Goal: Task Accomplishment & Management: Manage account settings

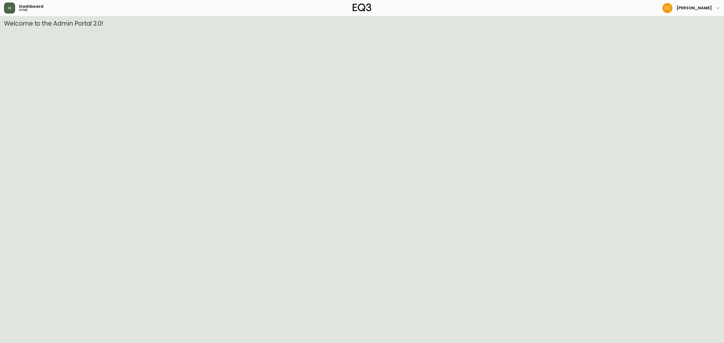
click at [13, 9] on button "button" at bounding box center [9, 8] width 11 height 11
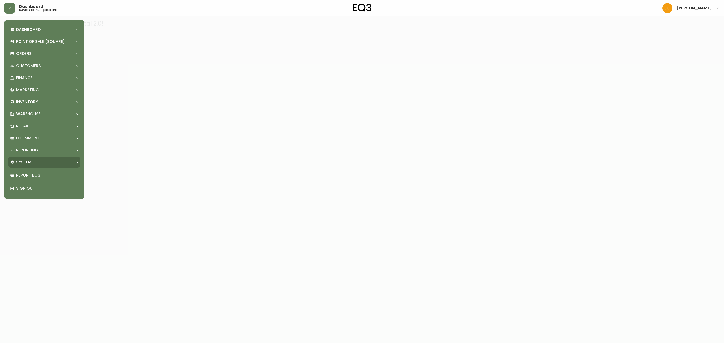
click at [41, 165] on div "System" at bounding box center [44, 162] width 72 height 11
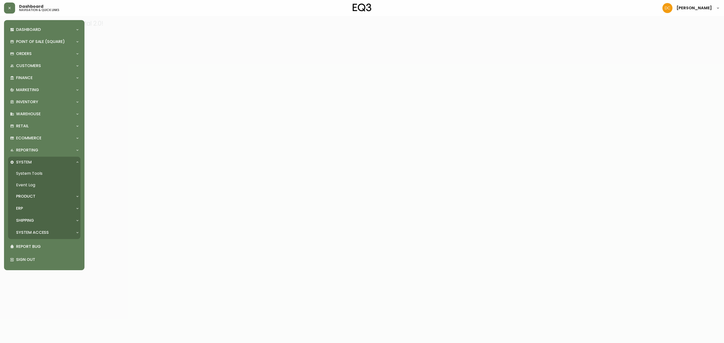
drag, startPoint x: 37, startPoint y: 196, endPoint x: 39, endPoint y: 200, distance: 4.5
click at [37, 196] on div "Product" at bounding box center [41, 197] width 63 height 6
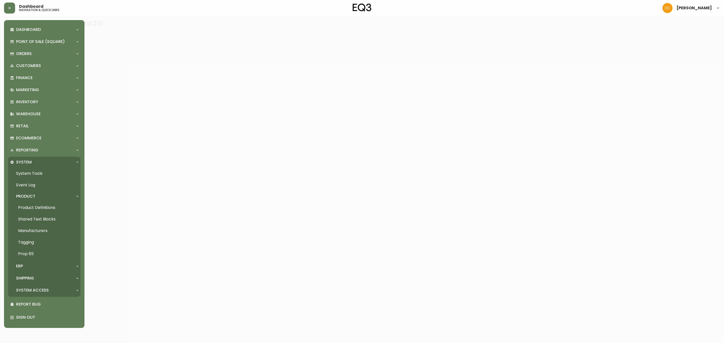
click at [40, 207] on link "Product Definitions" at bounding box center [44, 208] width 72 height 12
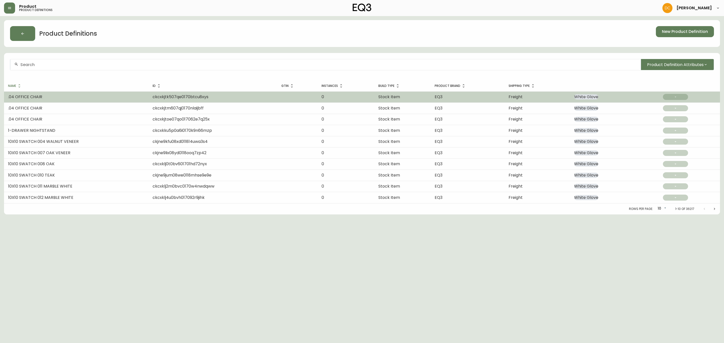
click at [118, 93] on td ".04 OFFICE CHAIR" at bounding box center [76, 97] width 145 height 11
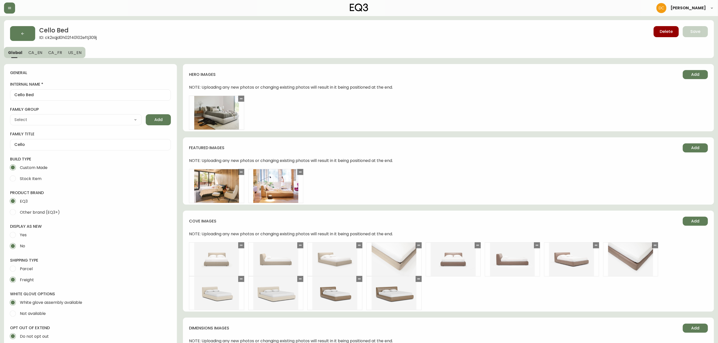
type input "EQ3"
type input "Upholstery"
type input "Furniture > Beds & Accessories > Beds & Bed Frames"
select select "cjyt4m5lw0000pt749bx6gh7n"
select select "cjpjx87md00014c74cvn90jbx"
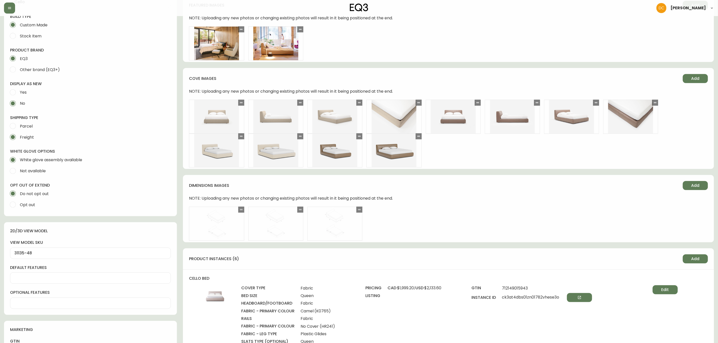
scroll to position [264, 0]
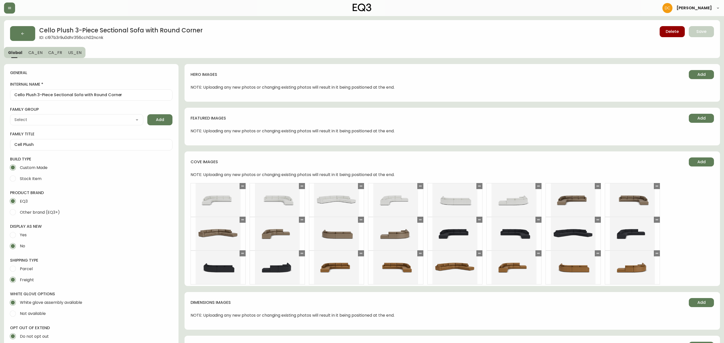
type input "EQ3"
type input "Upholstery"
select select "cjyt4m5lw0000pt749bx6gh7n"
select select "cjpjx87md00014c74cvn90jbx"
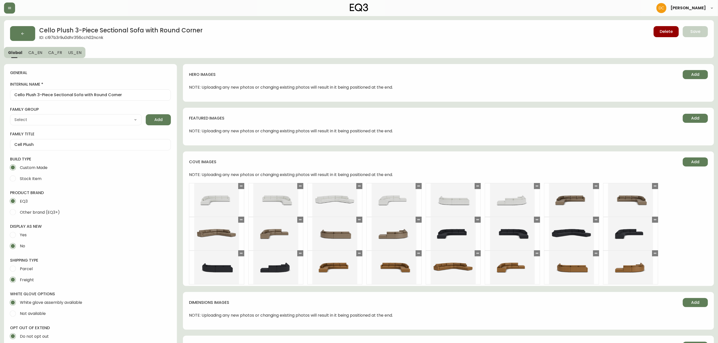
type input "Furniture > Sofa Accessories > Sectional Sofa Units"
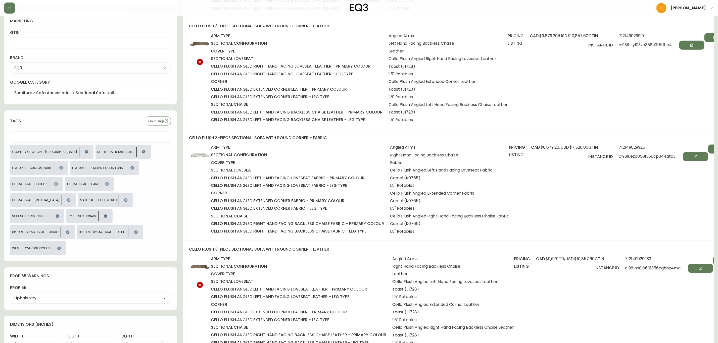
scroll to position [453, 0]
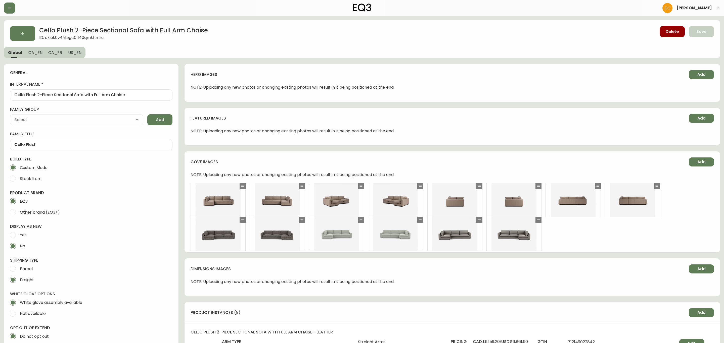
type input "EQ3"
type input "Furniture > Sofa Accessories > Sectional Sofa Units"
type input "Upholstery"
select select "cjyt4m5lw0000pt749bx6gh7n"
select select "cjpjx87md00014c74cvn90jbx"
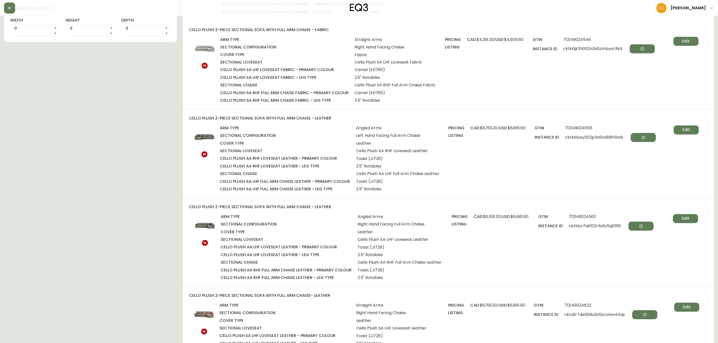
scroll to position [754, 0]
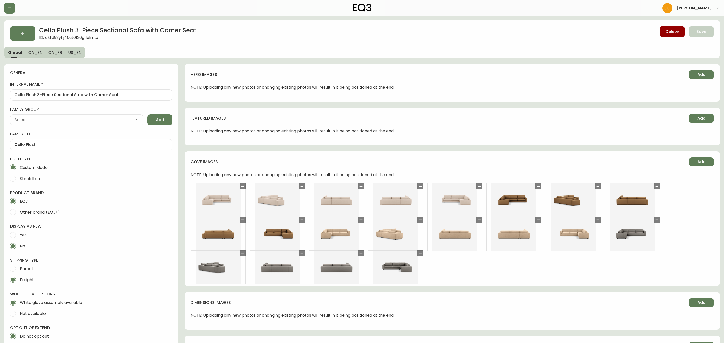
type input "EQ3"
type input "Furniture > Sofa Accessories > Sectional Sofa Units"
type input "Upholstery"
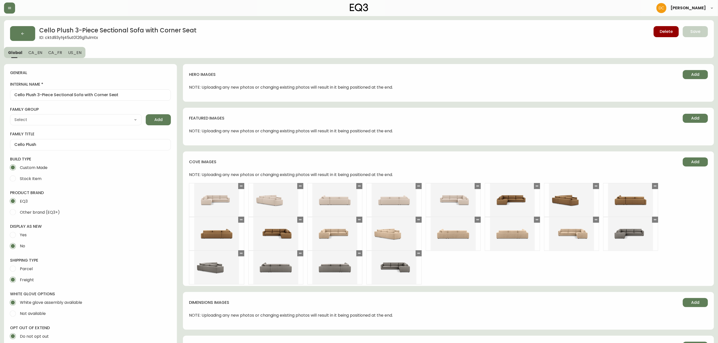
select select "cjyt4m5lw0000pt749bx6gh7n"
select select "cjpjx87md00014c74cvn90jbx"
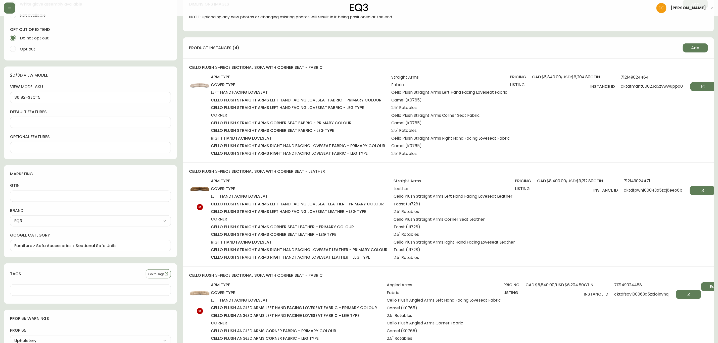
scroll to position [264, 0]
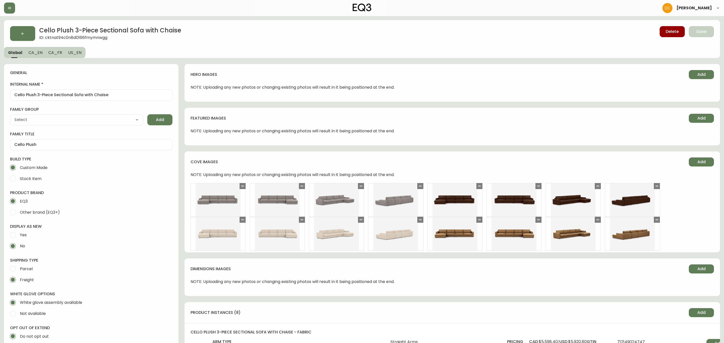
type input "EQ3"
type input "Furniture > Sofa Accessories > Sectional Sofa Units"
type input "Upholstery"
select select "cjyt4m5lw0000pt749bx6gh7n"
select select "cjpjx87md00014c74cvn90jbx"
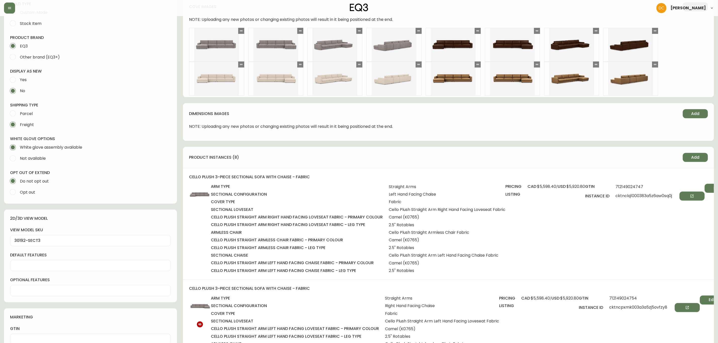
scroll to position [226, 0]
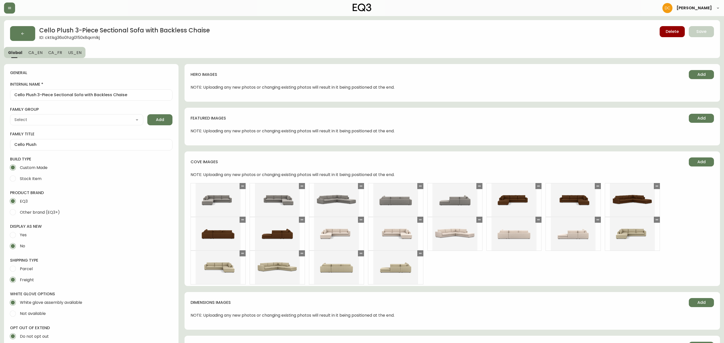
type input "EQ3"
select select "cjyt4m5lw0000pt749bx6gh7n"
type input "Furniture > Sofa Accessories > Sectional Sofa Units"
type input "Upholstery"
select select "cjpjx87md00014c74cvn90jbx"
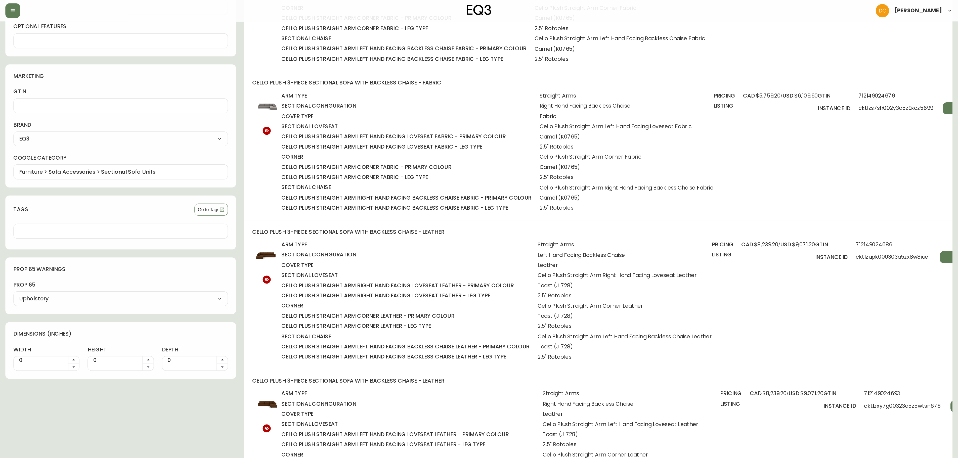
scroll to position [302, 0]
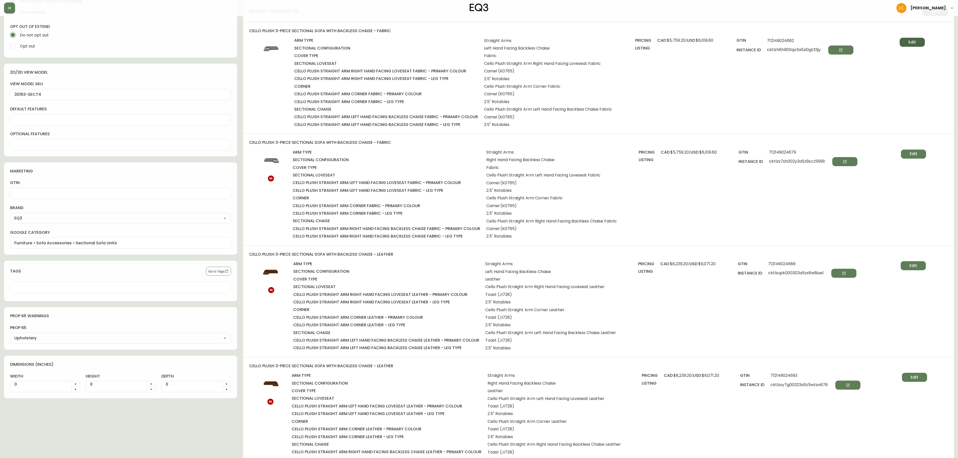
click at [724, 47] on button "Edit" at bounding box center [911, 42] width 25 height 9
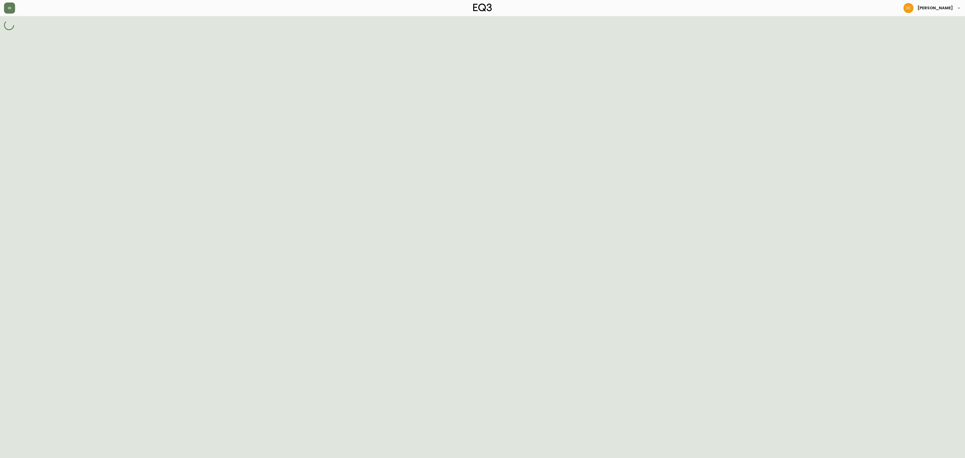
select select "cktlsfneu00d63a5zns327e6q"
select select "J7384"
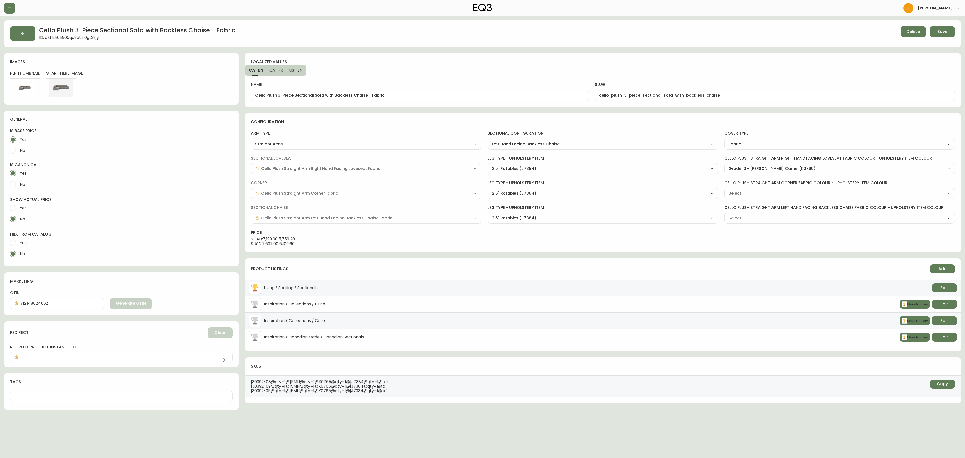
type input "Grade 10 - [PERSON_NAME] Camel (K0765)"
select select "K0765"
type input "Grade 10 - [PERSON_NAME] Camel (K0765)"
select select "K0765"
type input "Grade 10 - [PERSON_NAME] Camel (K0765)"
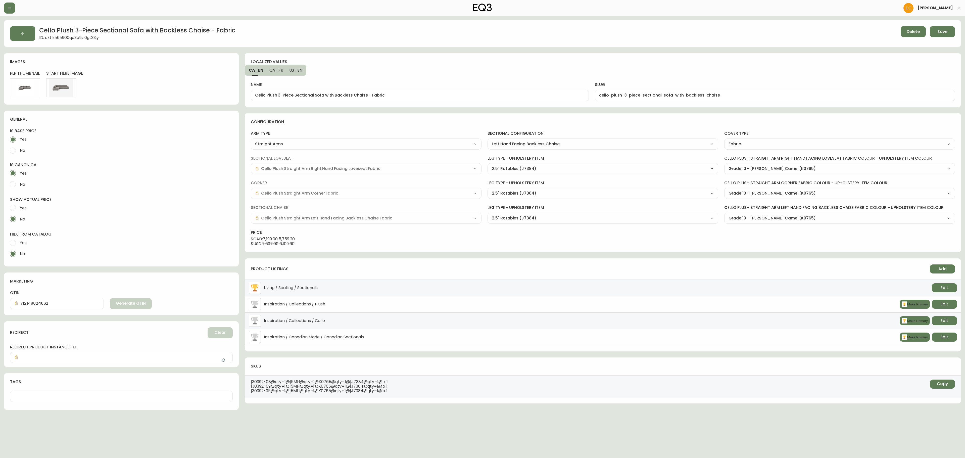
select select "K0765"
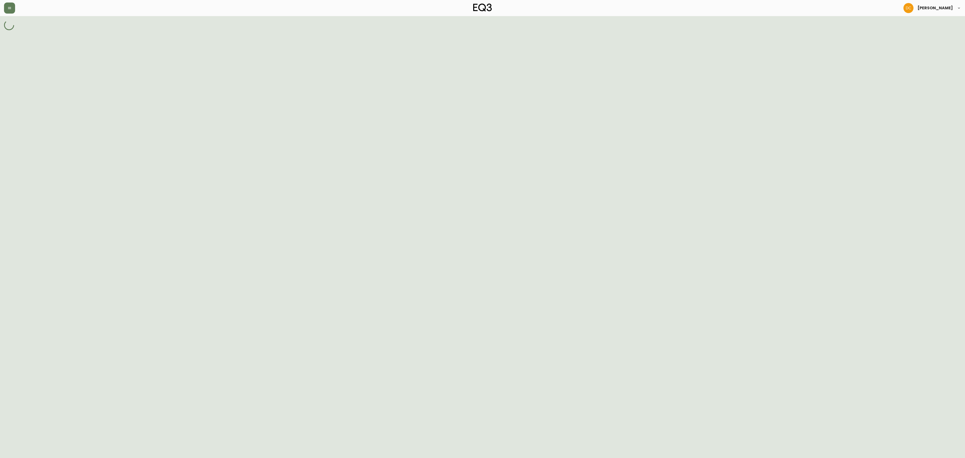
select select "cktlsfneu00d63a5zns327e6q"
select select "J7384"
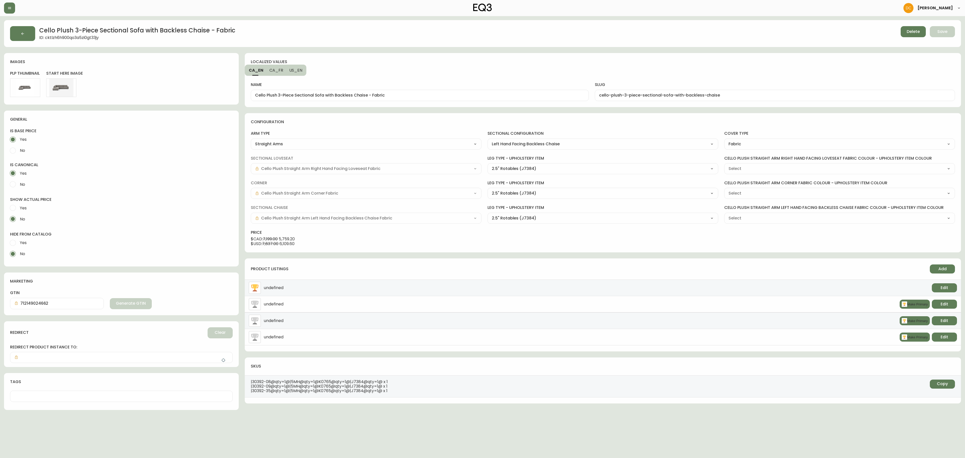
type input "Grade 10 - [PERSON_NAME] Camel (K0765)"
select select "K0765"
type input "Grade 10 - [PERSON_NAME] Camel (K0765)"
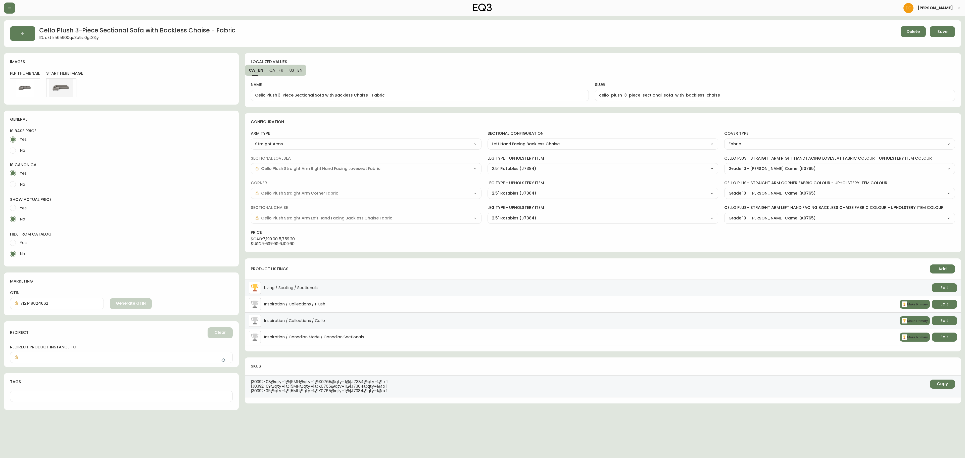
select select "K0765"
drag, startPoint x: 368, startPoint y: 94, endPoint x: 421, endPoint y: 97, distance: 53.4
click at [421, 97] on input "Cello Plush 3-Piece Sectional Sofa with Backless Chaise - Fabric" at bounding box center [420, 95] width 330 height 5
click at [361, 67] on div "localized values CA_EN CA_FR US_EN name Cello Plush 3-Piece Sectional Sofa with…" at bounding box center [603, 80] width 716 height 54
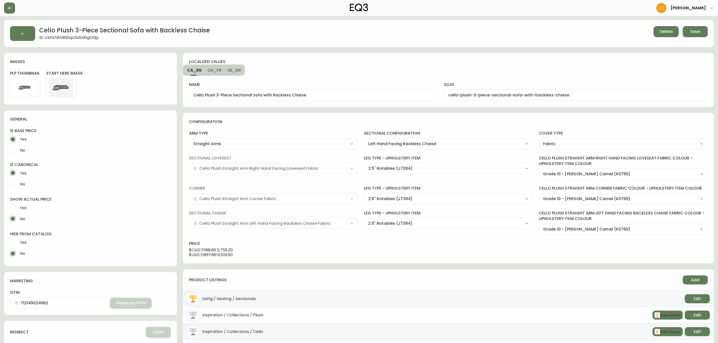
drag, startPoint x: 236, startPoint y: 70, endPoint x: 276, endPoint y: 82, distance: 41.8
click at [236, 70] on span "US_EN" at bounding box center [234, 70] width 13 height 5
drag, startPoint x: 305, startPoint y: 96, endPoint x: 352, endPoint y: 97, distance: 47.0
click at [352, 97] on input "Cello Plush 3-Piece Sectional Sofa with Backless Chaise - Fabric" at bounding box center [313, 95] width 241 height 5
click at [216, 68] on span "CA_FR" at bounding box center [214, 70] width 14 height 5
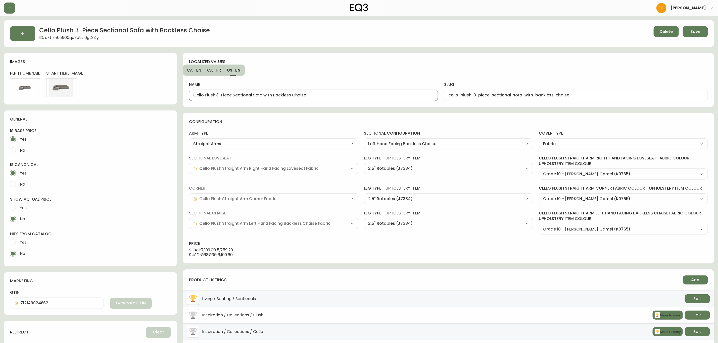
type input "Canapé modulaire à trois pièces avec méridienne sans dossier Cello Plush - tissu"
type input "canape-modulaire-a-trois-pieces-avec-meridienne-sans-dossier-cello-plush"
drag, startPoint x: 344, startPoint y: 96, endPoint x: 403, endPoint y: 96, distance: 58.8
click at [401, 97] on input "Canapé modulaire à trois pièces avec méridienne sans dossier Cello Plush - tissu" at bounding box center [313, 95] width 241 height 5
type input "Canapé modulaire à trois pièces avec méridienne sans dossier Cello Plush"
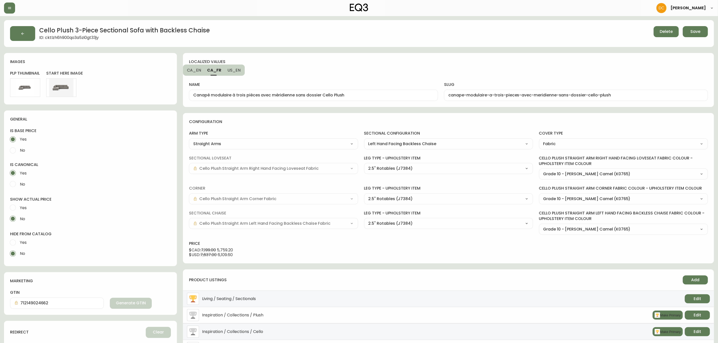
click at [401, 72] on div "name Canapé modulaire à trois pièces avec méridienne sans dossier Cello Plush s…" at bounding box center [448, 85] width 519 height 31
click at [693, 29] on span "Save" at bounding box center [696, 32] width 10 height 6
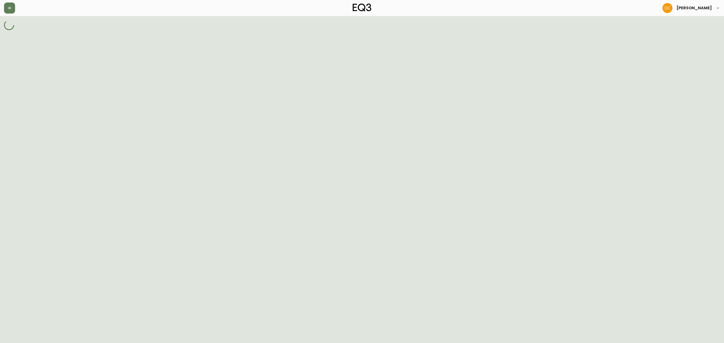
select select "cktnasrwy002r3a5zctwqwxnd"
select select "J7384"
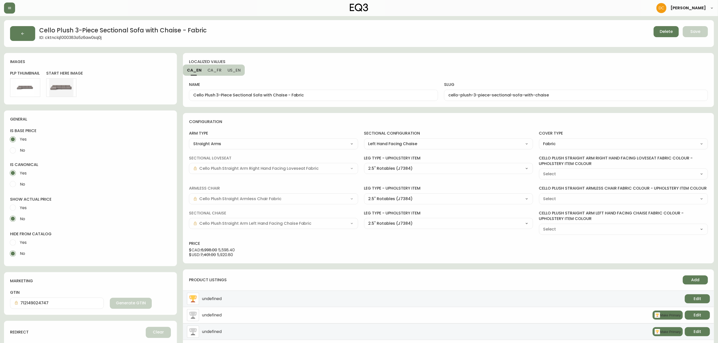
type input "Grade 10 - [PERSON_NAME] Camel (K0765)"
select select "K0765"
type input "Grade 10 - [PERSON_NAME] Camel (K0765)"
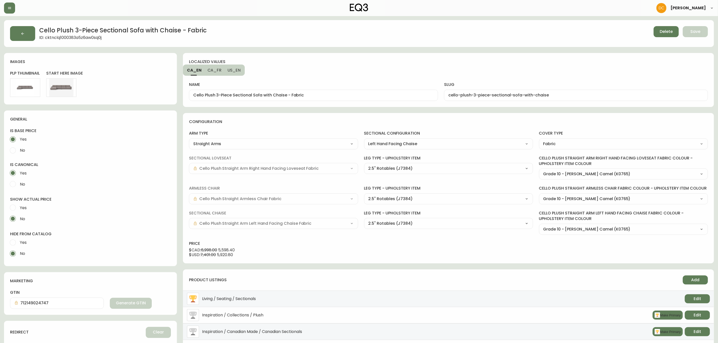
select select "K0765"
drag, startPoint x: 285, startPoint y: 97, endPoint x: 341, endPoint y: 98, distance: 55.8
click at [341, 98] on div "Cello Plush 3-Piece Sectional Sofa with Chaise - Fabric" at bounding box center [313, 95] width 249 height 11
click at [214, 70] on span "CA_FR" at bounding box center [215, 70] width 14 height 5
type input "Canapé modulaire à trois pièces avec méridienne Cello Plush - tissu"
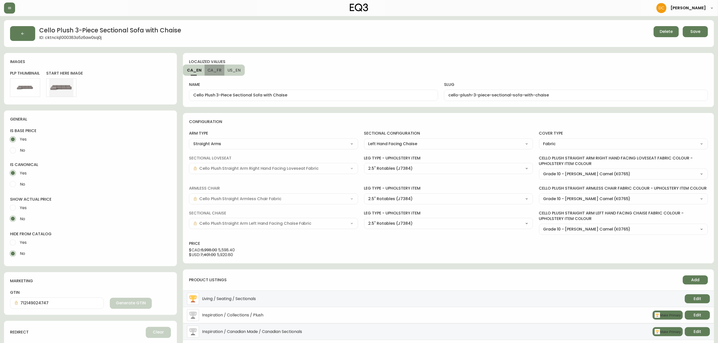
type input "canape-modulaire-a-trois-pieces-avec-meridienne-cello-plush"
drag, startPoint x: 318, startPoint y: 96, endPoint x: 397, endPoint y: 102, distance: 79.4
click at [397, 102] on div "localized values CA_EN CA_FR US_EN name Canapé modulaire à trois pièces avec mé…" at bounding box center [448, 80] width 531 height 54
click at [235, 70] on span "US_EN" at bounding box center [234, 70] width 13 height 5
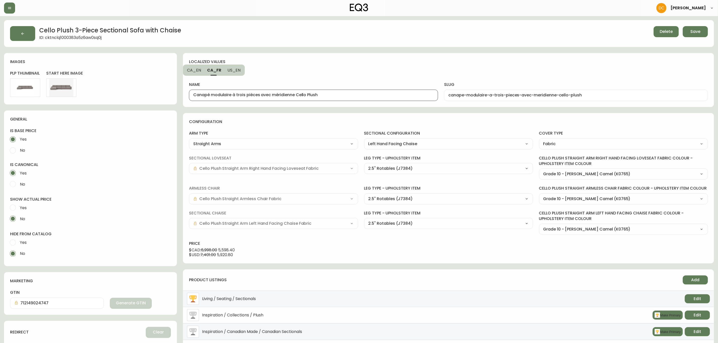
type input "Cello Plush 3-Piece Sectional Sofa with Chaise - Fabric"
type input "cello-plush-3-piece-sectional-sofa-with-chaise"
drag, startPoint x: 296, startPoint y: 94, endPoint x: 346, endPoint y: 88, distance: 50.8
click at [346, 89] on div "name Cello Plush 3-Piece Sectional Sofa with Chaise - Fabric" at bounding box center [313, 88] width 249 height 25
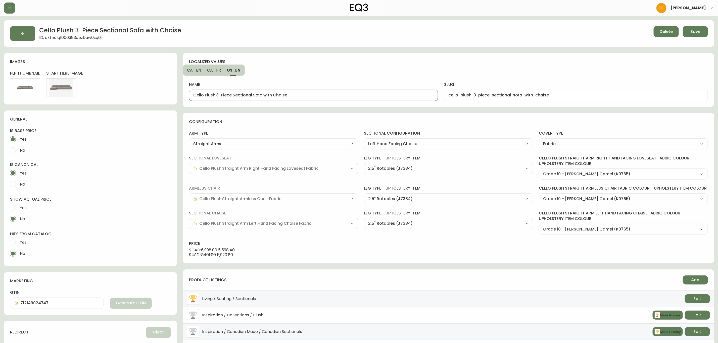
type input "Cello Plush 3-Piece Sectional Sofa with Chaise"
click at [350, 64] on div "localized values" at bounding box center [291, 62] width 205 height 6
click at [709, 31] on div "Cello Plush 3-Piece Sectional Sofa with Chaise ID: cktnclq1000383a5z6aw0sq0j De…" at bounding box center [359, 33] width 710 height 27
click at [705, 32] on button "Save" at bounding box center [695, 31] width 25 height 11
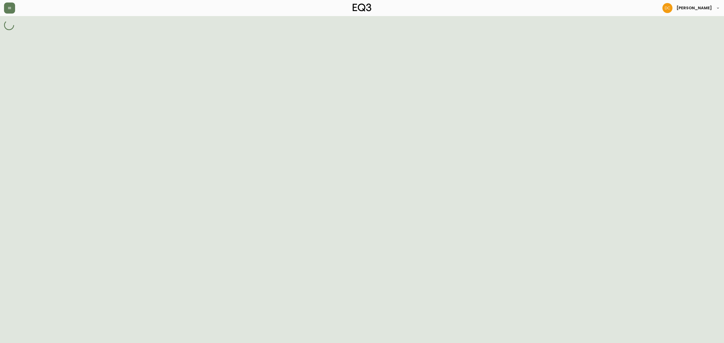
select select "cktd93lsn008l3a5zzvxfkbfj"
select select "J7384"
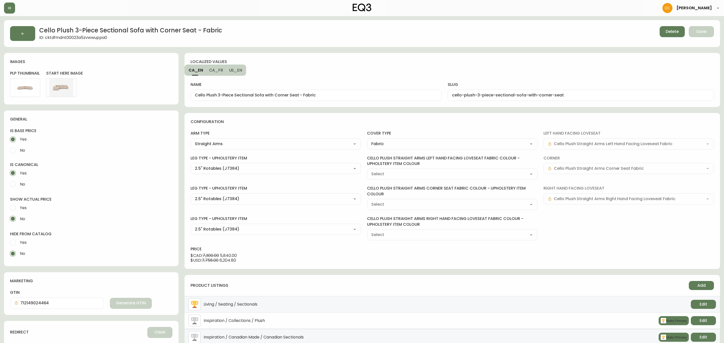
type input "Grade 10 - [PERSON_NAME] Camel (K0765)"
select select "K0765"
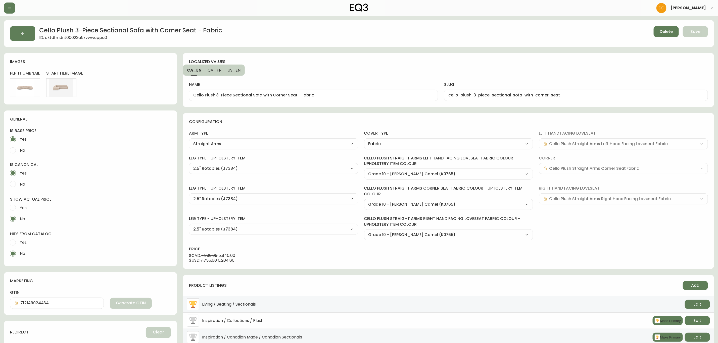
select select "K0765"
drag, startPoint x: 297, startPoint y: 96, endPoint x: 351, endPoint y: 95, distance: 54.3
click at [351, 95] on input "Cello Plush 3-Piece Sectional Sofa with Corner Seat - Fabric" at bounding box center [313, 95] width 241 height 5
click at [218, 72] on span "CA_FR" at bounding box center [215, 70] width 14 height 5
type input "Canapé modulaire trois-pièces avec module d’angle Cello Plush - tissu"
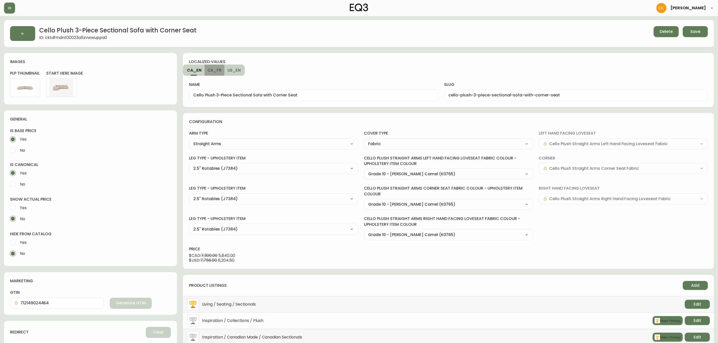
type input "canape-modulaire-trois-pieces-avec-module-d-angle-cello-plush"
drag, startPoint x: 324, startPoint y: 96, endPoint x: 371, endPoint y: 98, distance: 47.1
click at [370, 98] on div "Canapé modulaire trois-pièces avec module d’angle Cello Plush - tissu" at bounding box center [313, 95] width 249 height 11
click at [229, 69] on span "US_EN" at bounding box center [234, 70] width 13 height 5
type input "Cello Plush 3-Piece Sectional Sofa with Corner Seat - Fabric"
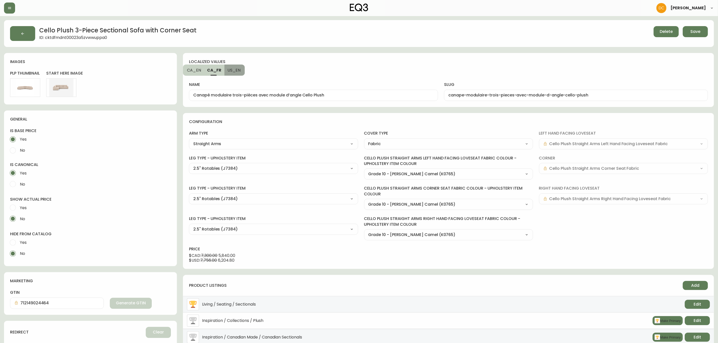
type input "cello-plush-3-piece-sectional-sofa-with-corner-seat"
drag, startPoint x: 295, startPoint y: 95, endPoint x: 365, endPoint y: 94, distance: 69.4
click at [360, 94] on input "Cello Plush 3-Piece Sectional Sofa with Corner Seat - Fabric" at bounding box center [313, 95] width 241 height 5
type input "Cello Plush 3-Piece Sectional Sofa with Corner Seat"
click at [342, 79] on div "name Cello Plush 3-Piece Sectional Sofa with Corner Seat" at bounding box center [313, 88] width 249 height 25
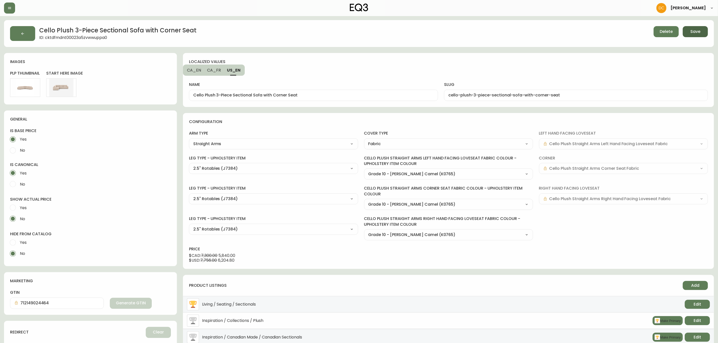
click at [687, 32] on button "Save" at bounding box center [695, 31] width 25 height 11
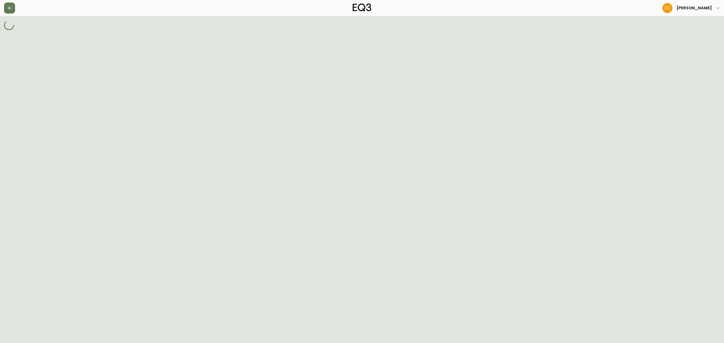
select select "cktki848b00de3a5zl2pu0fv5"
select select "J7384"
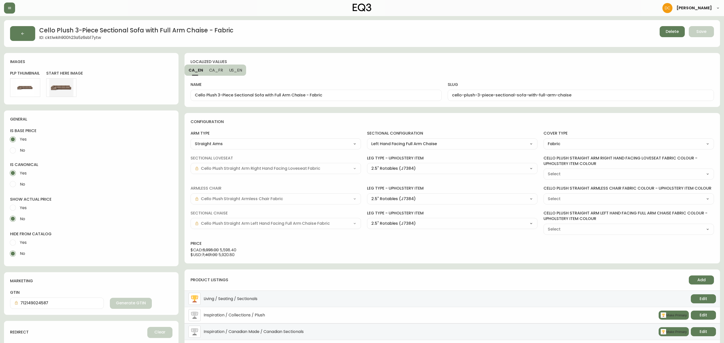
type input "Grade 10 - [PERSON_NAME] Camel (K0765)"
select select "K0765"
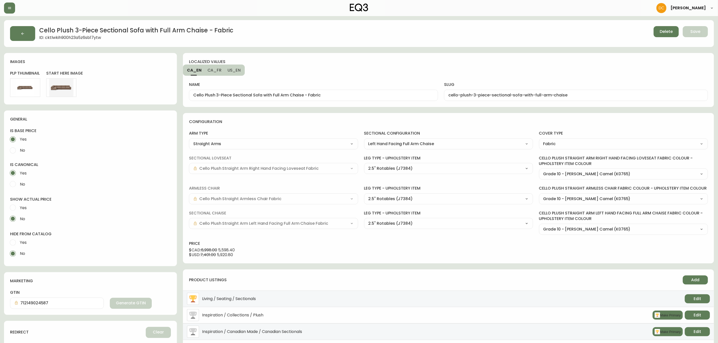
select select "K0765"
drag, startPoint x: 305, startPoint y: 95, endPoint x: 369, endPoint y: 99, distance: 64.2
click at [369, 99] on div "Cello Plush 3-Piece Sectional Sofa with Full Arm Chaise - Fabric" at bounding box center [313, 95] width 249 height 11
click at [210, 71] on span "CA_FR" at bounding box center [215, 70] width 14 height 5
type input "Canapé modulaire à trois pièces avec grande méridienne Cello Plush - tissu"
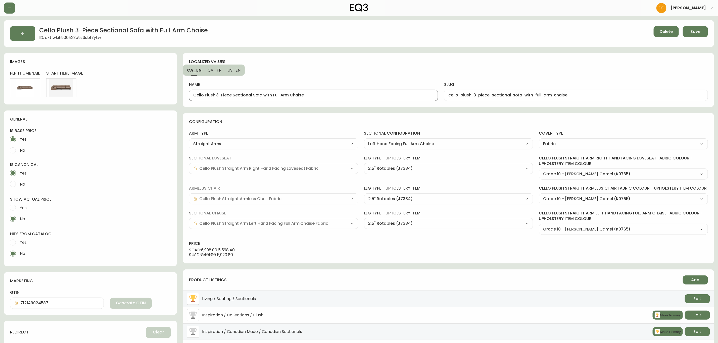
type input "canape-modulaire-a-trois-pieces-avec-grande-meridienne-cello-plush"
drag, startPoint x: 331, startPoint y: 95, endPoint x: 360, endPoint y: 95, distance: 29.4
click at [360, 95] on input "Canapé modulaire à trois pièces avec grande méridienne Cello Plush - tissu" at bounding box center [313, 95] width 241 height 5
drag, startPoint x: 358, startPoint y: 95, endPoint x: 333, endPoint y: 94, distance: 24.9
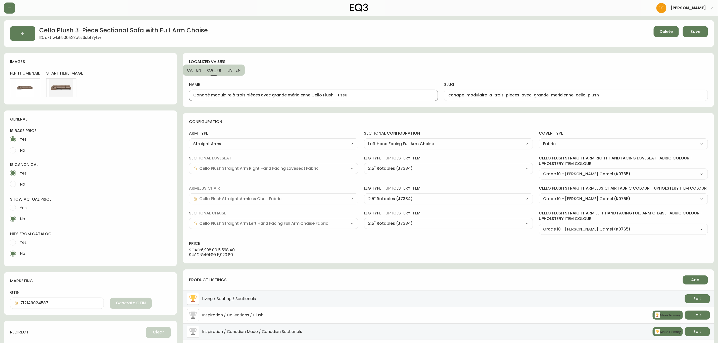
click at [333, 94] on input "Canapé modulaire à trois pièces avec grande méridienne Cello Plush - tissu" at bounding box center [313, 95] width 241 height 5
click at [230, 71] on span "US_EN" at bounding box center [234, 70] width 13 height 5
type input "Cello Plush 3-Piece Sectional Sofa with Full Arm Chaise - Fabric"
type input "cello-plush-3-piece-sectional-sofa-with-full-arm-chaise"
drag, startPoint x: 343, startPoint y: 95, endPoint x: 304, endPoint y: 95, distance: 38.7
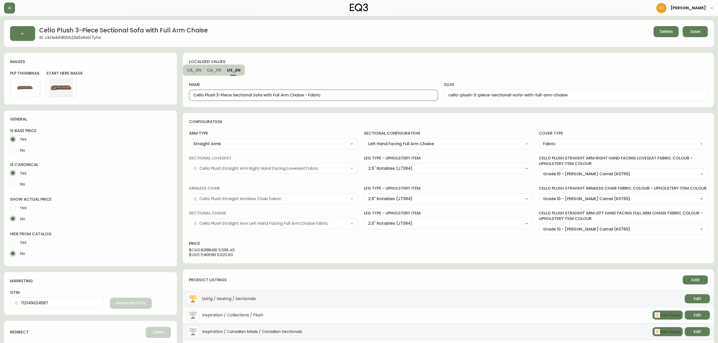
click at [304, 95] on input "Cello Plush 3-Piece Sectional Sofa with Full Arm Chaise - Fabric" at bounding box center [313, 95] width 241 height 5
type input "Cello Plush 3-Piece Sectional Sofa with Full Arm Chaise"
click at [335, 65] on div "localized values CA_EN CA_FR US_EN name Cello Plush 3-Piece Sectional Sofa with…" at bounding box center [448, 80] width 531 height 54
click at [687, 33] on button "Save" at bounding box center [695, 31] width 25 height 11
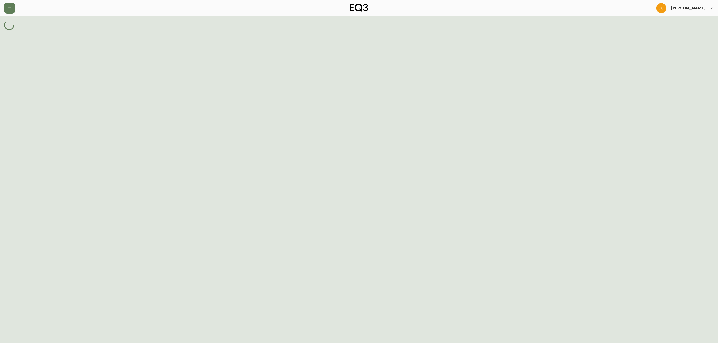
select select "cl961p9s00p7a356cgcqdf685"
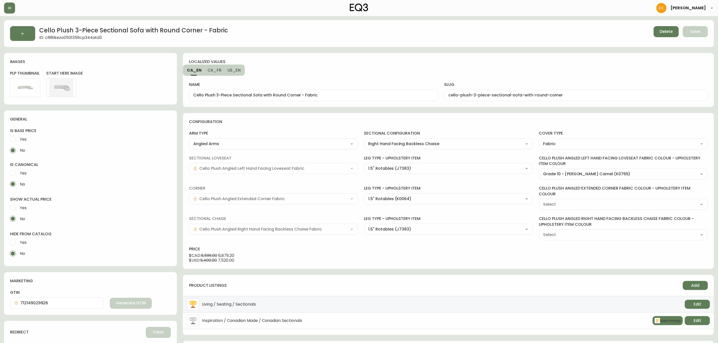
type input "Grade 10 - [PERSON_NAME] Camel (K0765)"
select select "K0765"
drag, startPoint x: 300, startPoint y: 95, endPoint x: 339, endPoint y: 94, distance: 39.7
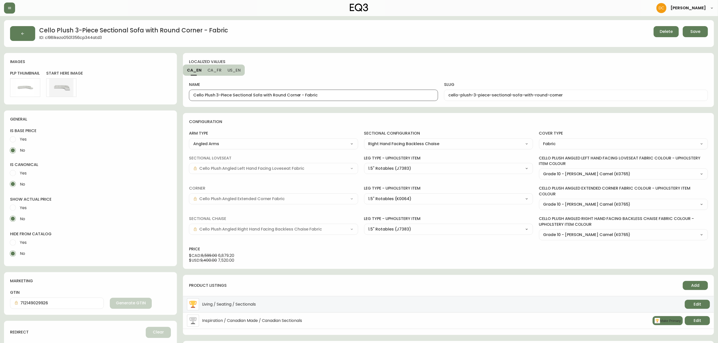
click at [339, 94] on input "Cello Plush 3-Piece Sectional Sofa with Round Corner - Fabric" at bounding box center [313, 95] width 241 height 5
click at [215, 72] on span "CA_FR" at bounding box center [215, 70] width 14 height 5
type input "Canapé modulaire trois-pièces avec module d’angle rond Cello Plush - tissu"
type input "canape-modulaire-trois-pieces-avec-module-d-angle-rond"
drag, startPoint x: 334, startPoint y: 95, endPoint x: 382, endPoint y: 94, distance: 48.0
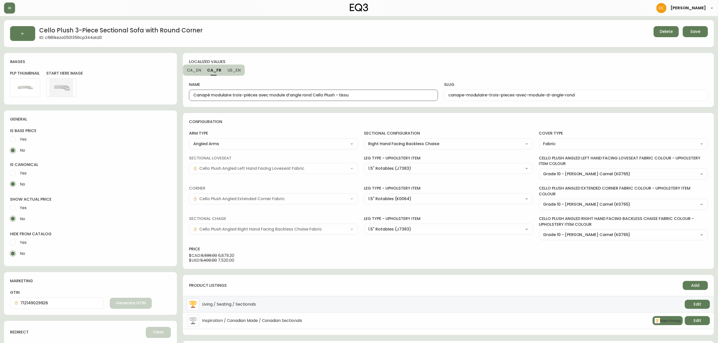
click at [382, 94] on input "Canapé modulaire trois-pièces avec module d’angle rond Cello Plush - tissu" at bounding box center [313, 95] width 241 height 5
click at [233, 69] on span "US_EN" at bounding box center [234, 70] width 13 height 5
type input "Cello Plush 3-Piece Sectional Sofa with Round Corner - Fabric"
type input "cello-plush-3-piece-sectional-sofa-with-round-corner"
drag, startPoint x: 299, startPoint y: 95, endPoint x: 339, endPoint y: 94, distance: 40.2
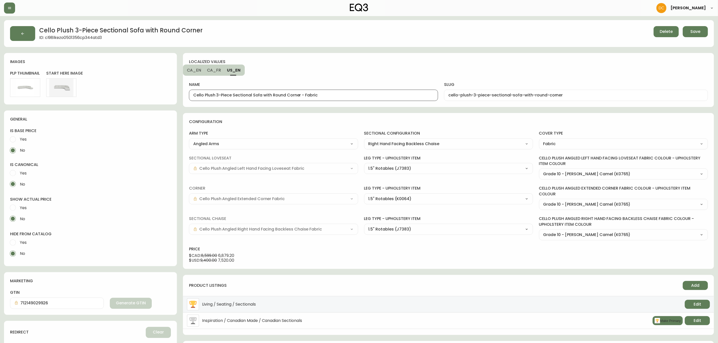
click at [339, 94] on input "Cello Plush 3-Piece Sectional Sofa with Round Corner - Fabric" at bounding box center [313, 95] width 241 height 5
type input "Cello Plush 3-Piece Sectional Sofa with Round Corner"
click at [346, 69] on div "localized values CA_EN CA_FR US_EN name Cello Plush 3-Piece Sectional Sofa with…" at bounding box center [448, 80] width 531 height 54
click at [683, 30] on div "Delete Save" at bounding box center [568, 33] width 280 height 15
click at [684, 30] on button "Save" at bounding box center [695, 31] width 25 height 11
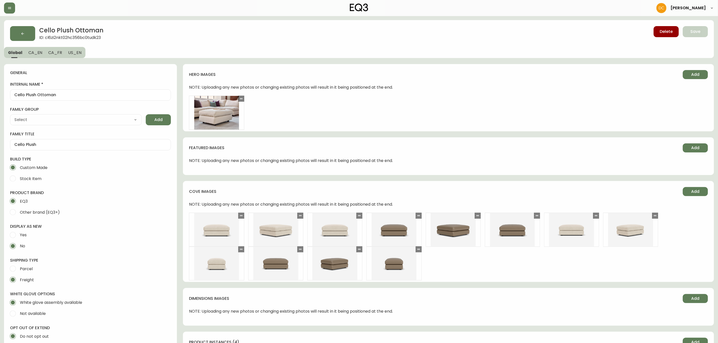
type input "EQ3"
type input "Upholstery"
type input "Furniture > Ottomans"
select select "cjyt4m5lw0000pt749bx6gh7n"
select select "cjpjx87md00014c74cvn90jbx"
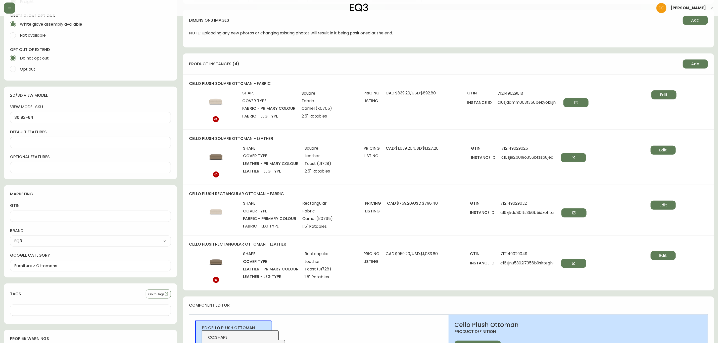
scroll to position [264, 0]
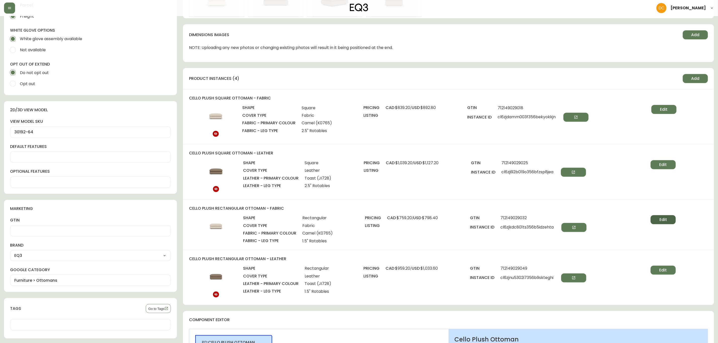
click at [657, 222] on button "Edit" at bounding box center [663, 219] width 25 height 9
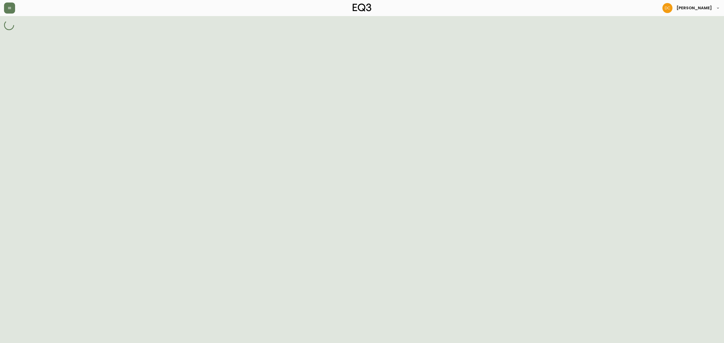
select select "cl6zi42oe0378356bci2qiiiq"
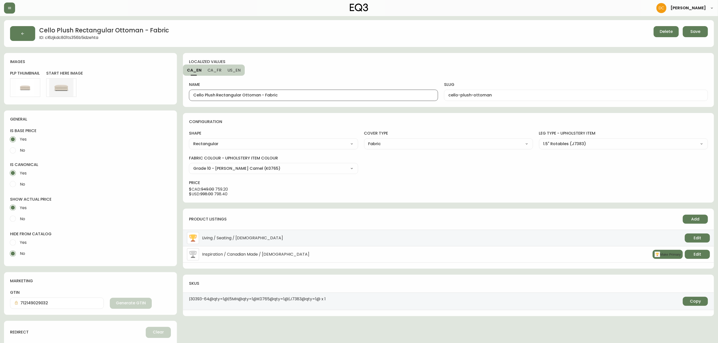
click at [232, 98] on input "Cello Plush Rectangular Ottoman - Fabric" at bounding box center [313, 95] width 241 height 5
drag, startPoint x: 236, startPoint y: 96, endPoint x: 290, endPoint y: 97, distance: 54.3
click at [290, 97] on input "Cello Plush Ottoman - Fabric" at bounding box center [313, 95] width 241 height 5
drag, startPoint x: 220, startPoint y: 71, endPoint x: 239, endPoint y: 86, distance: 24.3
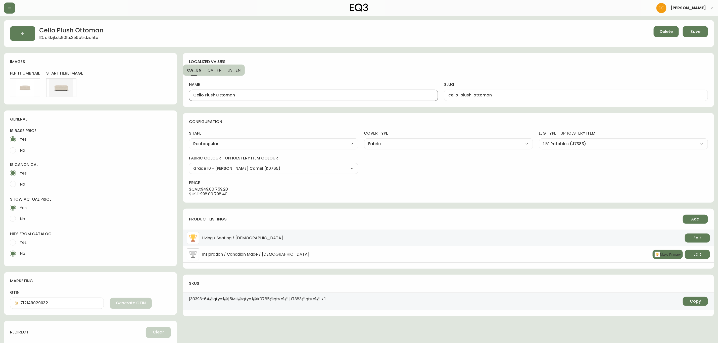
click at [220, 71] on span "CA_FR" at bounding box center [215, 70] width 14 height 5
type input "Repose-pieds Rectangulaire Cello Plush - tissu"
type input "repose-pieds-cello-plush"
click at [234, 95] on input "Repose-pieds Rectangulaire Cello Plush - tissu" at bounding box center [313, 95] width 241 height 5
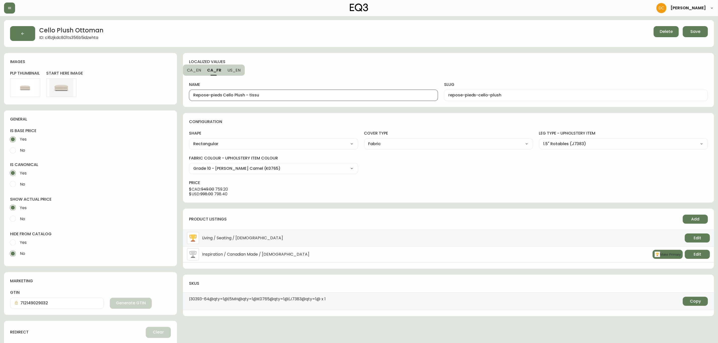
drag, startPoint x: 245, startPoint y: 96, endPoint x: 290, endPoint y: 95, distance: 45.8
click at [290, 95] on input "Repose-pieds Cello Plush - tissu" at bounding box center [313, 95] width 241 height 5
click at [236, 70] on span "US_EN" at bounding box center [234, 70] width 13 height 5
type input "Cello Plush Rectangular Ottoman - Fabric"
type input "cello-plush-ottoman"
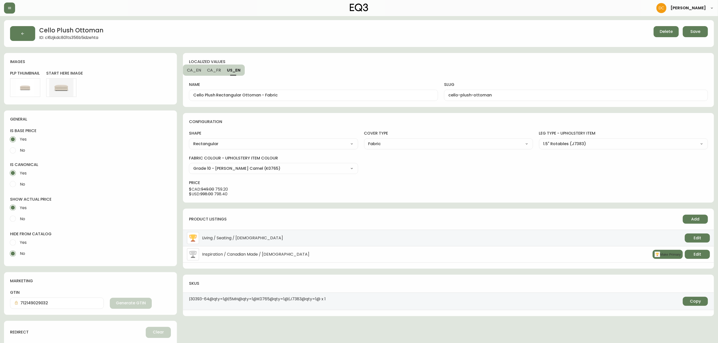
click at [222, 95] on input "Cello Plush Rectangular Ottoman - Fabric" at bounding box center [313, 95] width 241 height 5
drag, startPoint x: 235, startPoint y: 95, endPoint x: 289, endPoint y: 92, distance: 53.9
click at [289, 92] on div "Cello Plush Ottoman - Fabric" at bounding box center [313, 95] width 249 height 11
click at [219, 69] on span "CA_FR" at bounding box center [214, 70] width 14 height 5
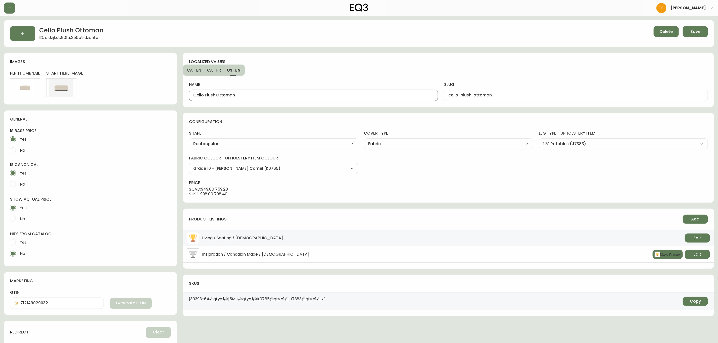
type input "Repose-pieds Cello Plush"
type input "repose-pieds-cello-plush"
drag, startPoint x: 192, startPoint y: 70, endPoint x: 204, endPoint y: 72, distance: 12.2
click at [191, 70] on span "CA_EN" at bounding box center [194, 70] width 14 height 5
type input "Cello Plush Ottoman"
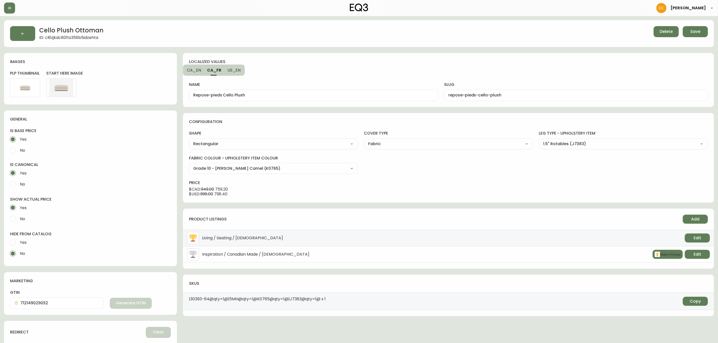
type input "cello-plush-ottoman"
click at [284, 69] on div "localized values CA_EN CA_FR US_EN name Cello Plush Ottoman slug cello-plush-ot…" at bounding box center [448, 80] width 531 height 54
click at [710, 29] on div "Cello Plush Ottoman ID: cl6zjkdc801ts356b5idzehta Delete Save" at bounding box center [359, 33] width 710 height 27
click at [689, 34] on button "Save" at bounding box center [695, 31] width 25 height 11
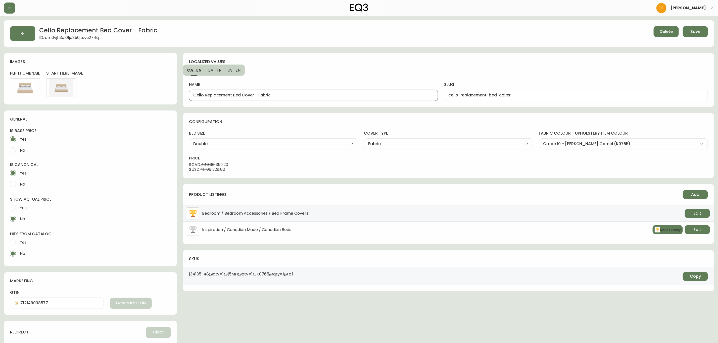
drag, startPoint x: 254, startPoint y: 95, endPoint x: 294, endPoint y: 94, distance: 40.2
click at [294, 94] on input "Cello Replacement Bed Cover - Fabric" at bounding box center [313, 95] width 241 height 5
click at [233, 73] on button "US_EN" at bounding box center [234, 70] width 20 height 11
drag, startPoint x: 253, startPoint y: 95, endPoint x: 296, endPoint y: 97, distance: 42.3
click at [296, 97] on input "Cello Replacement Bed Cover - Fabric" at bounding box center [313, 95] width 241 height 5
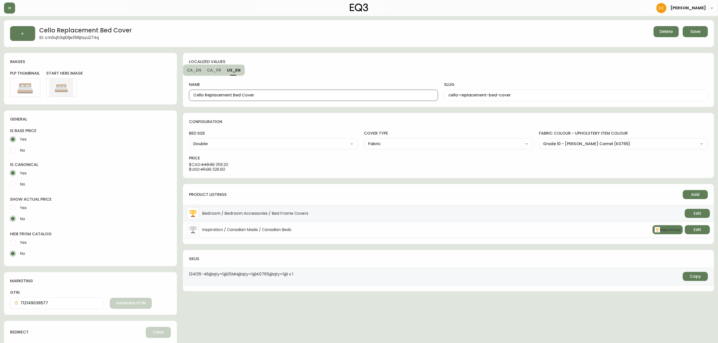
click at [209, 70] on span "CA_FR" at bounding box center [214, 70] width 14 height 5
type input "Housse de remplacement Lit Cello - tissu"
type input "housse-de-remplacement-lit-cello"
drag, startPoint x: 262, startPoint y: 96, endPoint x: 303, endPoint y: 97, distance: 40.7
click at [303, 97] on input "Housse de remplacement Lit Cello - tissu" at bounding box center [313, 95] width 241 height 5
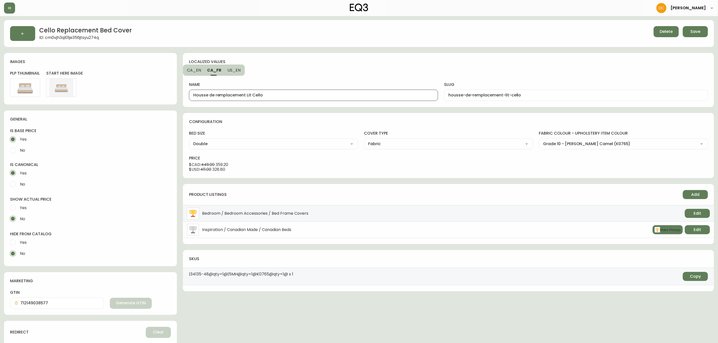
type input "Housse de remplacement Lit Cello"
click at [306, 77] on div "name Housse de remplacement Lit Cello" at bounding box center [313, 88] width 249 height 25
click at [692, 32] on span "Save" at bounding box center [696, 32] width 10 height 6
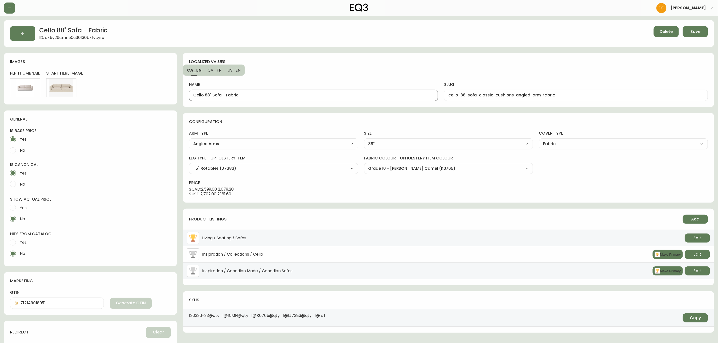
drag, startPoint x: 222, startPoint y: 97, endPoint x: 259, endPoint y: 95, distance: 36.3
click at [259, 95] on input "Cello 88" Sofa - Fabric" at bounding box center [313, 95] width 241 height 5
click at [237, 72] on span "US_EN" at bounding box center [234, 70] width 13 height 5
drag, startPoint x: 222, startPoint y: 95, endPoint x: 265, endPoint y: 94, distance: 43.5
click at [265, 94] on input "Cello 88" Sofa - Fabric" at bounding box center [313, 95] width 241 height 5
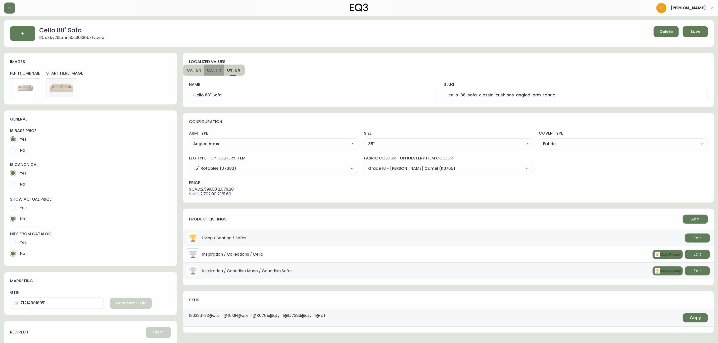
drag, startPoint x: 214, startPoint y: 70, endPoint x: 219, endPoint y: 72, distance: 6.0
click at [214, 69] on span "CA_FR" at bounding box center [214, 70] width 14 height 5
type input "Canapé Cello 88 po - tissu"
type input "canape-cello-88-po-coussins-classique-accoudoirs-angulaire-tissu"
drag, startPoint x: 233, startPoint y: 97, endPoint x: 296, endPoint y: 90, distance: 63.2
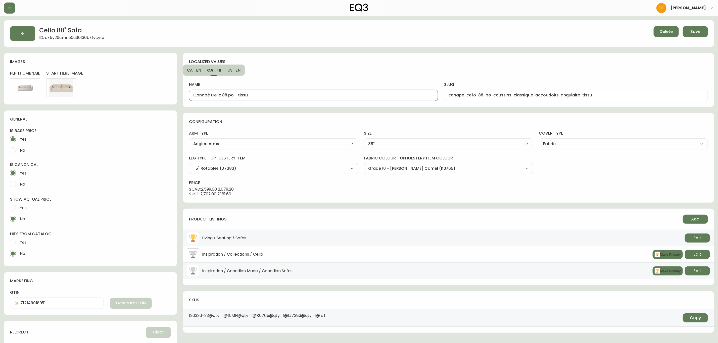
click at [293, 92] on div "Canapé Cello 88 po - tissu" at bounding box center [313, 95] width 249 height 11
click at [296, 75] on div "name Canapé Cello 88 po slug canape-cello-88-po-coussins-classique-accoudoirs-a…" at bounding box center [448, 85] width 519 height 31
click at [196, 71] on span "CA_EN" at bounding box center [194, 70] width 14 height 5
type input "Cello 88" Sofa"
type input "cello-88-sofa-classic-cushions-angled-arm-fabric"
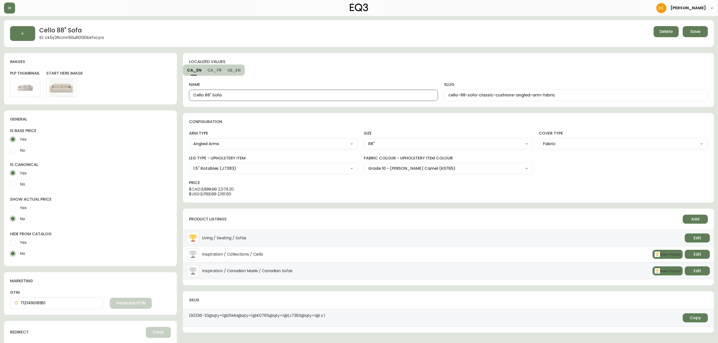
drag, startPoint x: 204, startPoint y: 94, endPoint x: 212, endPoint y: 94, distance: 8.3
click at [212, 94] on input "Cello 88" Sofa" at bounding box center [313, 95] width 241 height 5
click at [211, 71] on span "CA_FR" at bounding box center [215, 70] width 14 height 5
type input "Canapé Cello 88 po"
type input "canape-cello-88-po-coussins-classique-accoudoirs-angulaire-tissu"
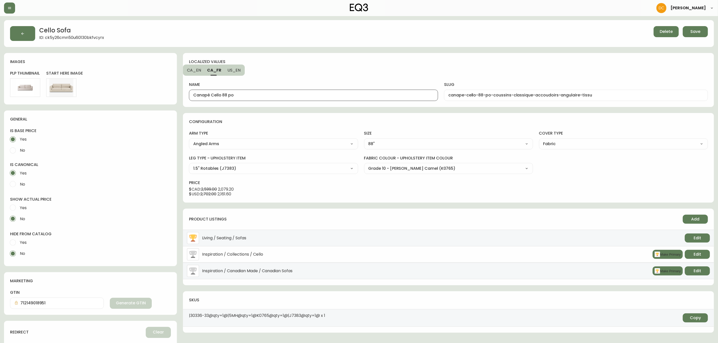
drag, startPoint x: 221, startPoint y: 94, endPoint x: 276, endPoint y: 86, distance: 55.3
click at [276, 91] on div "Canapé Cello 88 po" at bounding box center [313, 95] width 249 height 11
click at [238, 69] on span "US_EN" at bounding box center [234, 70] width 13 height 5
type input "Cello 88" Sofa"
type input "cello-88-sofa-classic-cushions-angled-arm-fabric"
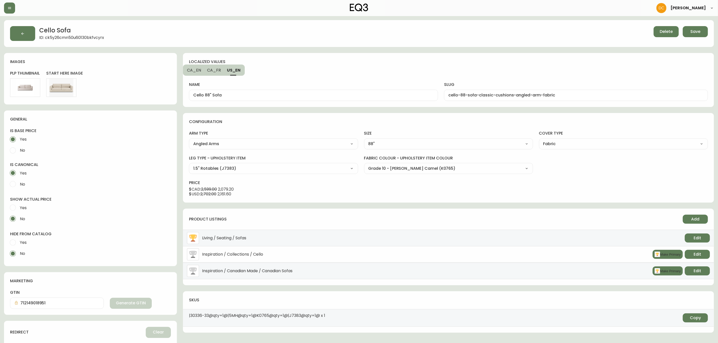
click at [213, 97] on input "Cello 88" Sofa" at bounding box center [313, 95] width 241 height 5
click at [260, 77] on div "name Cello Sofa" at bounding box center [313, 88] width 249 height 25
drag, startPoint x: 212, startPoint y: 73, endPoint x: 207, endPoint y: 73, distance: 5.3
click at [211, 73] on button "CA_FR" at bounding box center [214, 70] width 20 height 11
type input "Canapé Cello"
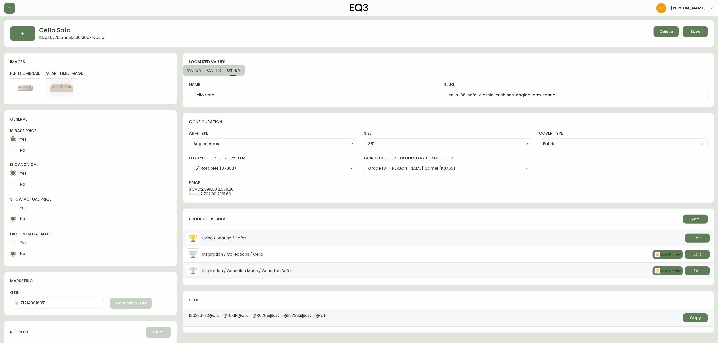
type input "canape-cello-88-po-coussins-classique-accoudoirs-angulaire-tissu"
click at [192, 70] on span "CA_EN" at bounding box center [194, 70] width 14 height 5
type input "Cello Sofa"
type input "cello-88-sofa-classic-cushions-angled-arm-fabric"
click at [698, 29] on span "Save" at bounding box center [696, 32] width 10 height 6
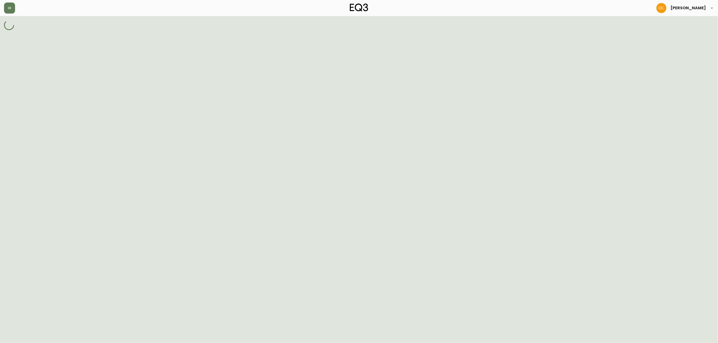
select select "ck6codw1v1bnl0114o1v9gdt8"
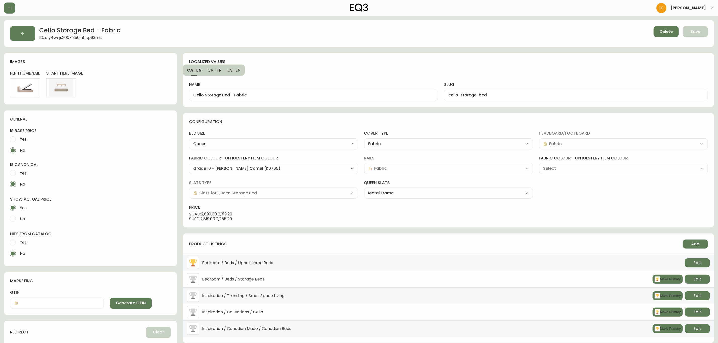
type input "Grade 00 - No Cover No Cover (HR241)"
select select "HR241"
drag, startPoint x: 231, startPoint y: 96, endPoint x: 302, endPoint y: 97, distance: 70.9
click at [299, 97] on input "Cello Storage Bed - Fabric" at bounding box center [313, 95] width 241 height 5
click at [238, 70] on span "US_EN" at bounding box center [234, 70] width 13 height 5
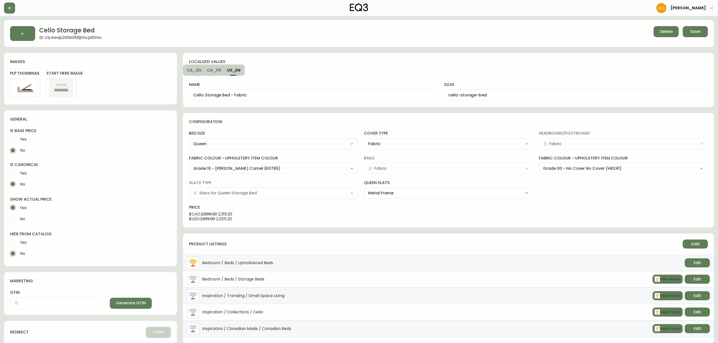
click at [235, 91] on div "Cello Storage Bed - Fabric" at bounding box center [313, 95] width 249 height 11
paste input "text"
click at [215, 71] on span "CA_FR" at bounding box center [214, 70] width 14 height 5
type input "Lit avec rangement Cello - tissu"
type input "lit-avec-rangement-cello"
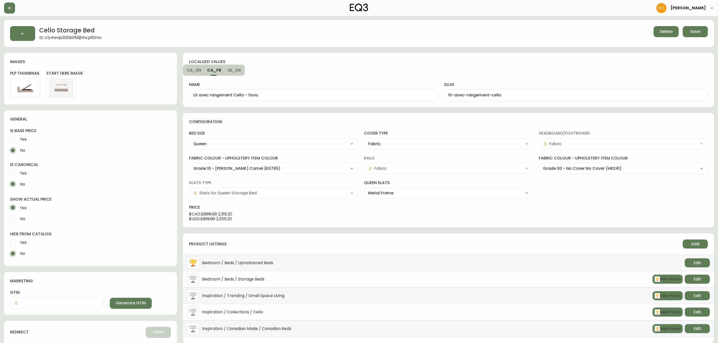
drag, startPoint x: 245, startPoint y: 95, endPoint x: 305, endPoint y: 99, distance: 60.5
click at [305, 99] on div "Lit avec rangement Cello - tissu" at bounding box center [313, 95] width 249 height 11
type input "Lit avec rangement Cello"
click at [383, 47] on div "Cello Storage Bed ID: cly4wnjs200ki356jhhcp93mc Delete Save images plp thumbnai…" at bounding box center [359, 215] width 710 height 390
click at [695, 35] on button "Save" at bounding box center [695, 31] width 25 height 11
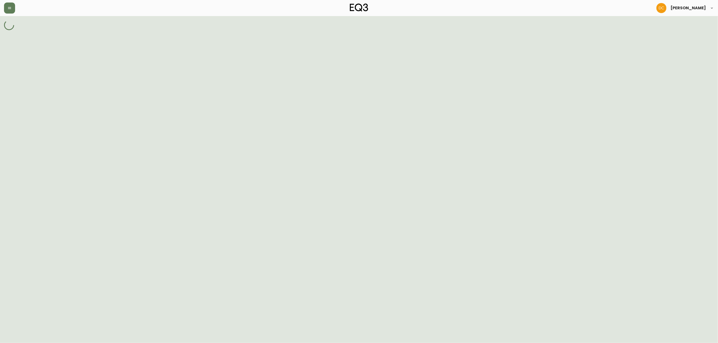
select select "cknghtj3u003c3b5x58msweti"
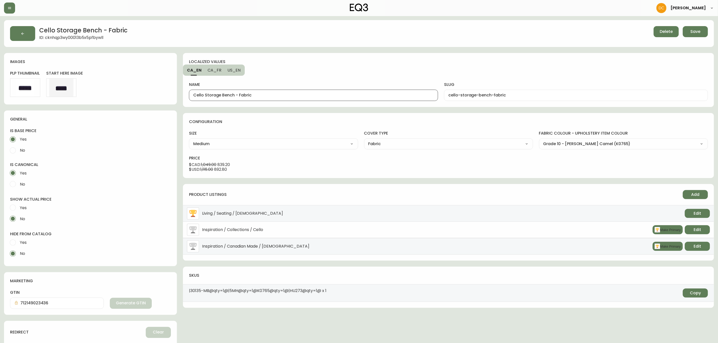
drag, startPoint x: 235, startPoint y: 95, endPoint x: 282, endPoint y: 98, distance: 47.1
click at [278, 99] on div "Cello Storage Bench - Fabric" at bounding box center [313, 95] width 249 height 11
click at [236, 68] on span "US_EN" at bounding box center [234, 70] width 13 height 5
click at [246, 93] on input "Cello Storage Bench - Fabric" at bounding box center [313, 95] width 241 height 5
paste input "text"
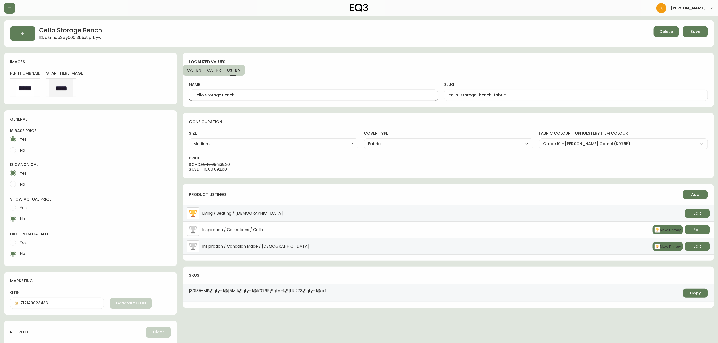
click at [221, 72] on button "CA_FR" at bounding box center [214, 70] width 20 height 11
type input "Banc avec rangement Cello - tissu"
type input "banc-avec-rangement-cello-tissu"
drag, startPoint x: 250, startPoint y: 95, endPoint x: 319, endPoint y: 103, distance: 69.1
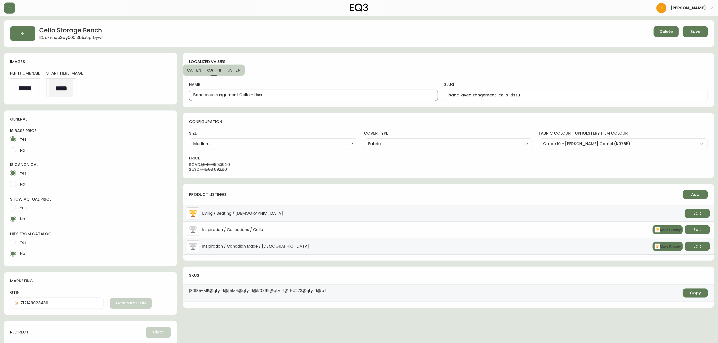
click at [318, 103] on div "localized values CA_EN CA_FR US_EN name Banc avec rangement Cello - tissu slug …" at bounding box center [448, 80] width 531 height 54
type input "Banc avec rangement Cello"
click at [699, 28] on button "Save" at bounding box center [695, 31] width 25 height 11
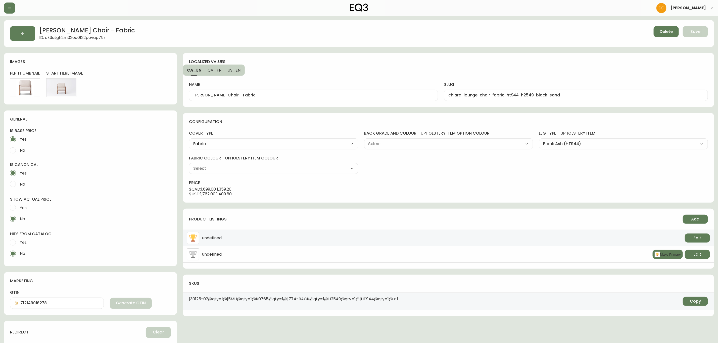
type input "Canvas - Cotton Duck Black (H2549) (Not Active)"
type input "Grade 10 - [PERSON_NAME] Camel (K0765)"
select select "H2549"
select select "K0765"
drag, startPoint x: 235, startPoint y: 95, endPoint x: 293, endPoint y: 98, distance: 58.2
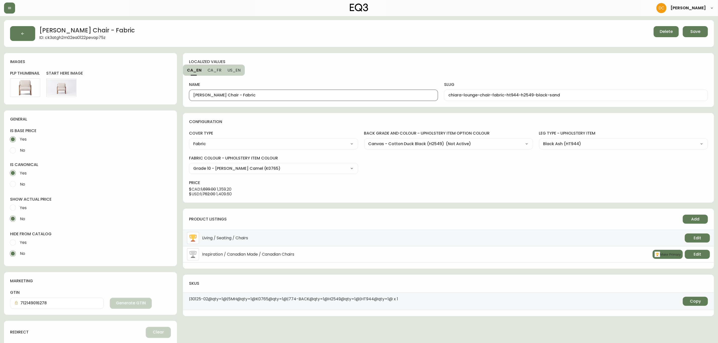
click at [293, 98] on input "[PERSON_NAME] Chair - Fabric" at bounding box center [313, 95] width 241 height 5
click at [237, 70] on span "US_EN" at bounding box center [234, 70] width 13 height 5
drag, startPoint x: 235, startPoint y: 93, endPoint x: 276, endPoint y: 95, distance: 40.8
click at [276, 95] on input "[PERSON_NAME] Chair - Fabric" at bounding box center [313, 95] width 241 height 5
drag, startPoint x: 215, startPoint y: 69, endPoint x: 219, endPoint y: 72, distance: 5.4
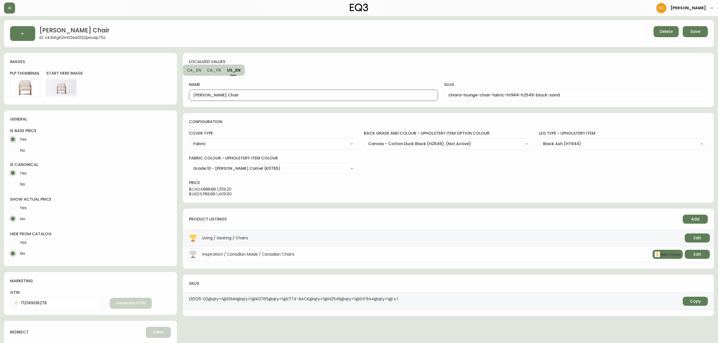
click at [215, 69] on span "CA_FR" at bounding box center [214, 70] width 14 height 5
type input "Fauteuil Chiara - tissu"
type input "fauteuil-chiara-tissu-ht944-h2549-black-sand"
drag, startPoint x: 225, startPoint y: 95, endPoint x: 272, endPoint y: 96, distance: 47.3
click at [272, 96] on input "Fauteuil Chiara - tissu" at bounding box center [313, 95] width 241 height 5
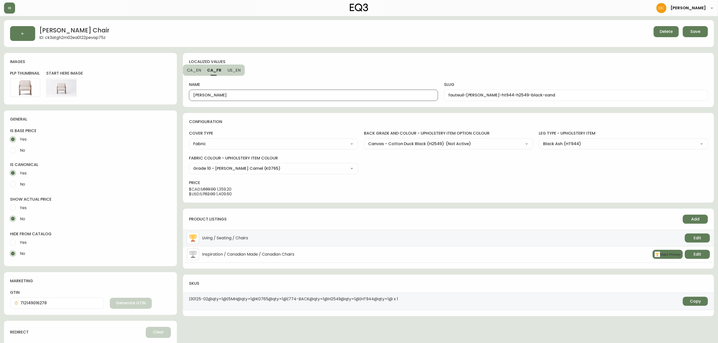
type input "Fauteuil Chiara"
click at [279, 75] on div "name Fauteuil Chiara slug fauteuil-chiara-tissu-ht944-h2549-black-sand" at bounding box center [448, 85] width 519 height 31
click at [686, 32] on button "Save" at bounding box center [695, 31] width 25 height 11
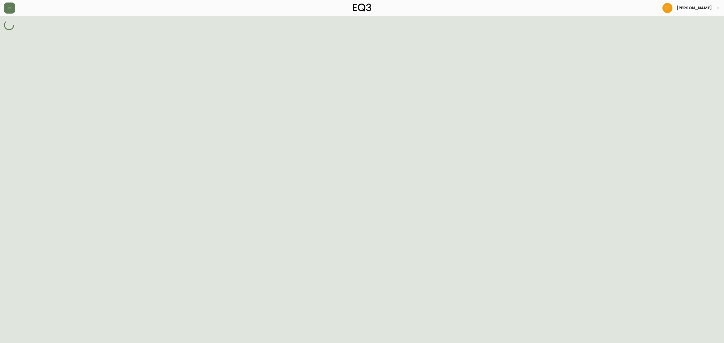
select select "J9990"
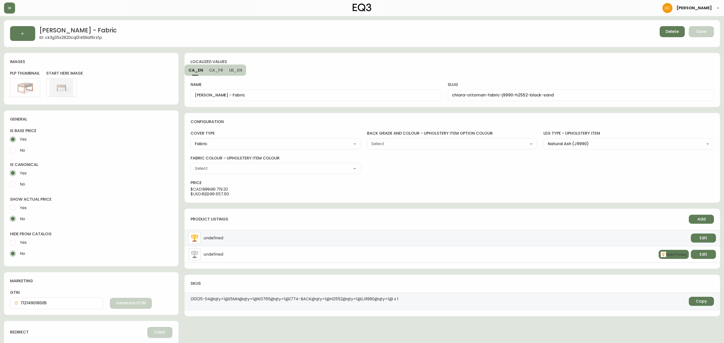
type input "Canvas - Cotton Duck Natural (H2552) (Not Active)"
type input "Grade 10 - [PERSON_NAME] Camel (K0765)"
select select "H2552"
select select "K0765"
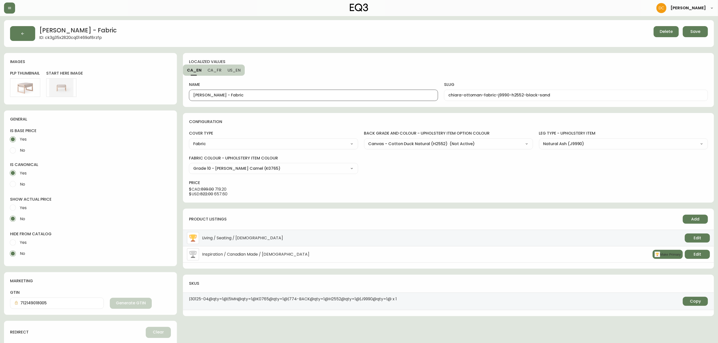
drag, startPoint x: 225, startPoint y: 95, endPoint x: 295, endPoint y: 92, distance: 69.7
click at [295, 92] on div "Chiara Ottoman - Fabric" at bounding box center [313, 95] width 249 height 11
click at [239, 68] on span "US_EN" at bounding box center [234, 70] width 13 height 5
click at [239, 93] on input "Chiara Ottoman - Fabric" at bounding box center [313, 95] width 241 height 5
paste input "text"
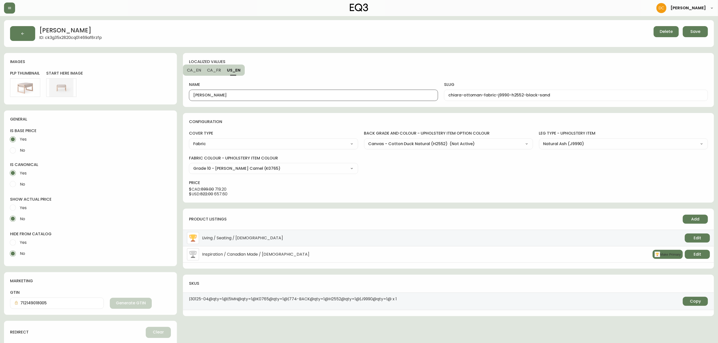
click at [213, 72] on span "CA_FR" at bounding box center [214, 70] width 14 height 5
type input "Repose-Pieds Chiara - tissu"
type input "repose-pieds-chiara-tissu-j9990-h2552-black-sand"
drag, startPoint x: 235, startPoint y: 97, endPoint x: 288, endPoint y: 95, distance: 52.3
click at [288, 95] on input "Repose-Pieds Chiara - tissu" at bounding box center [313, 95] width 241 height 5
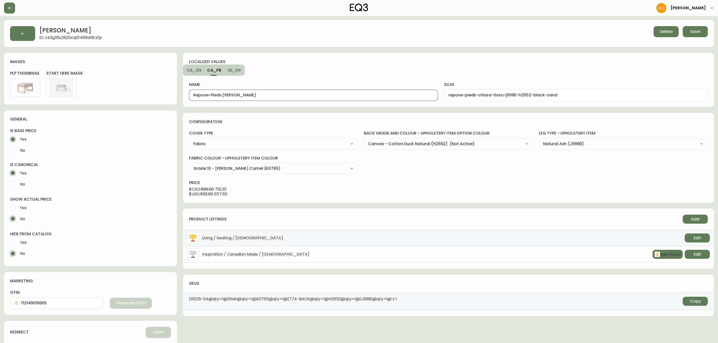
type input "Repose-Pieds Chiara"
click at [300, 73] on div "name Repose-Pieds Chiara slug repose-pieds-chiara-tissu-j9990-h2552-black-sand" at bounding box center [448, 85] width 519 height 31
click at [697, 36] on button "Save" at bounding box center [695, 31] width 25 height 11
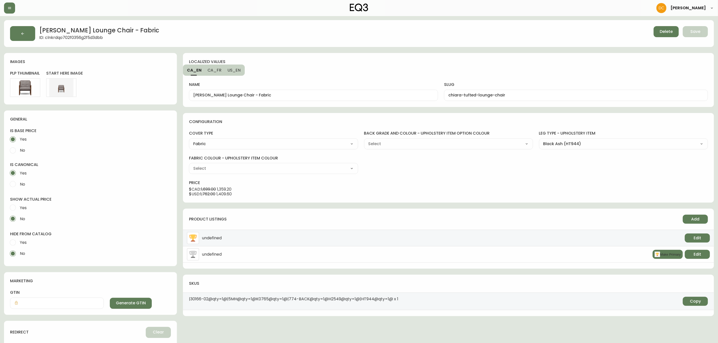
type input "Canvas - Cotton Duck Black (H2549) (Not Active)"
type input "Grade 10 - [PERSON_NAME] Camel (K0765)"
select select "H2549"
select select "K0765"
drag, startPoint x: 248, startPoint y: 93, endPoint x: 301, endPoint y: 94, distance: 52.8
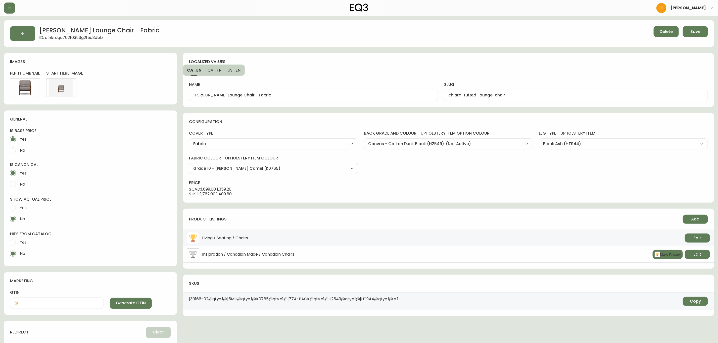
click at [301, 94] on div "[PERSON_NAME] Lounge Chair - Fabric" at bounding box center [313, 95] width 249 height 11
drag, startPoint x: 248, startPoint y: 95, endPoint x: 319, endPoint y: 96, distance: 70.1
click at [319, 96] on input "[PERSON_NAME] Lounge Chair - Fabric" at bounding box center [313, 95] width 241 height 5
drag, startPoint x: 233, startPoint y: 70, endPoint x: 248, endPoint y: 84, distance: 21.5
click at [233, 69] on span "US_EN" at bounding box center [234, 70] width 13 height 5
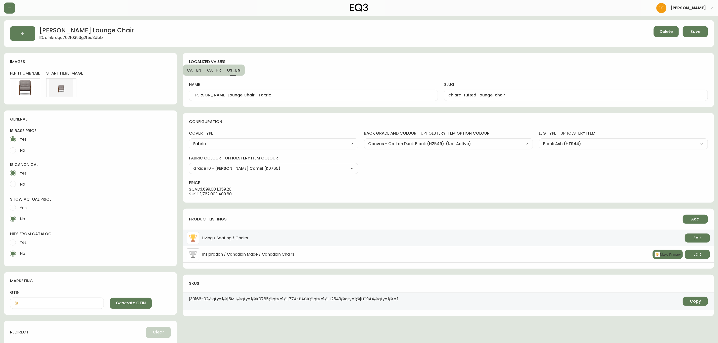
click at [253, 94] on input "[PERSON_NAME] Lounge Chair - Fabric" at bounding box center [313, 95] width 241 height 5
paste input "text"
click at [213, 70] on span "CA_FR" at bounding box center [214, 70] width 14 height 5
type input "Fauteuil [PERSON_NAME]"
type input "fauteuil-[PERSON_NAME]"
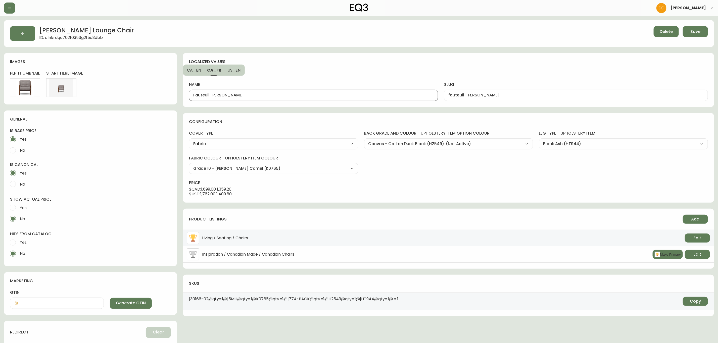
drag, startPoint x: 236, startPoint y: 96, endPoint x: 289, endPoint y: 96, distance: 52.8
click at [287, 96] on input "Fauteuil [PERSON_NAME]" at bounding box center [313, 95] width 241 height 5
type input "Fauteuil [PERSON_NAME]"
click at [345, 63] on div "localized values" at bounding box center [291, 62] width 205 height 6
click at [685, 36] on button "Save" at bounding box center [695, 31] width 25 height 11
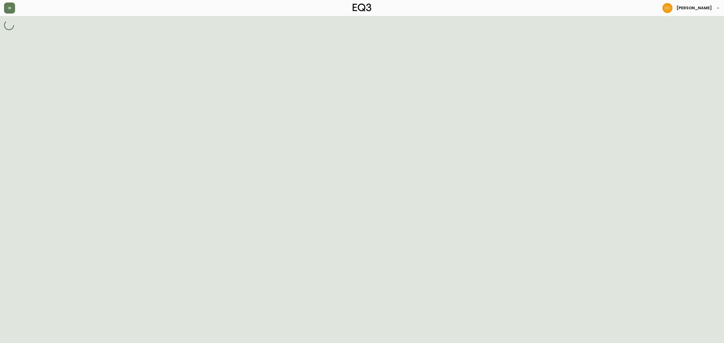
select select "J9990"
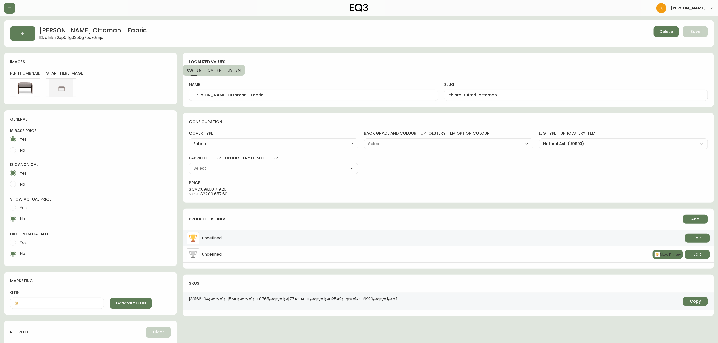
type input "Canvas - Cotton Duck Black (H2549) (Not Active)"
type input "Grade 10 - [PERSON_NAME] Camel (K0765)"
select select "H2549"
select select "K0765"
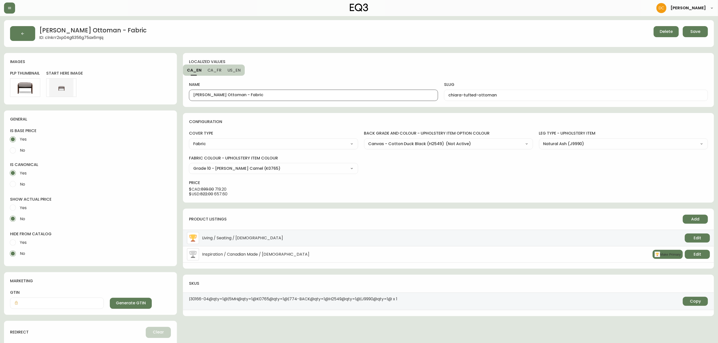
drag, startPoint x: 240, startPoint y: 97, endPoint x: 355, endPoint y: 108, distance: 116.0
click at [345, 107] on div "localized values CA_EN CA_FR US_EN name Chiara Tufted Ottoman - Fabric slug chi…" at bounding box center [448, 80] width 531 height 54
click at [234, 70] on span "US_EN" at bounding box center [234, 70] width 13 height 5
click at [248, 95] on input "Chiara Tufted Ottoman - Fabric" at bounding box center [313, 95] width 241 height 5
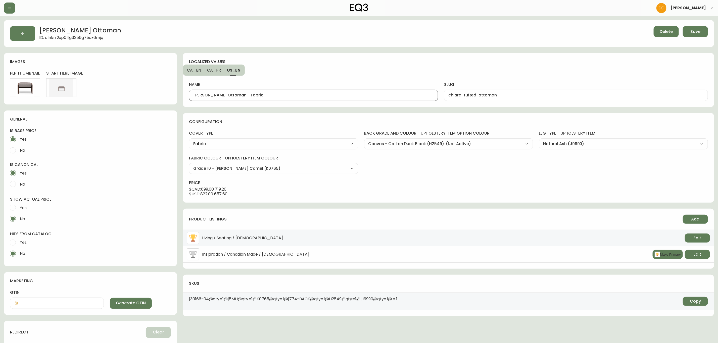
paste input "text"
click at [220, 70] on span "CA_FR" at bounding box center [214, 70] width 14 height 5
type input "Repose-pieds tufté Chiara - tissu"
type input "repose-pieds-tufte-chiara"
drag, startPoint x: 247, startPoint y: 94, endPoint x: 302, endPoint y: 98, distance: 55.0
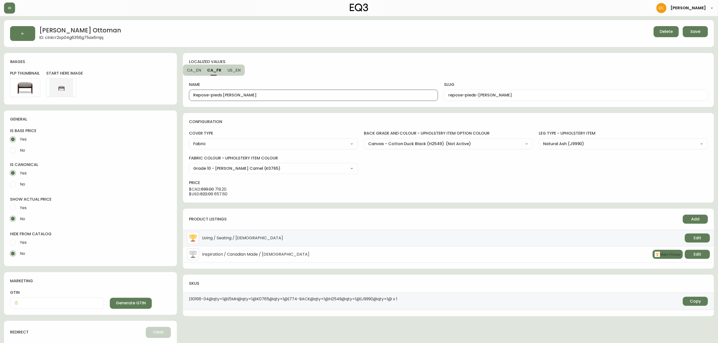
click at [302, 98] on div "Repose-pieds tufté Chiara - tissu" at bounding box center [313, 95] width 249 height 11
type input "Repose-pieds tufté Chiara"
click at [331, 66] on div "localized values CA_EN CA_FR US_EN name Repose-pieds tufté Chiara slug repose-p…" at bounding box center [448, 80] width 531 height 54
click at [705, 35] on button "Save" at bounding box center [695, 31] width 25 height 11
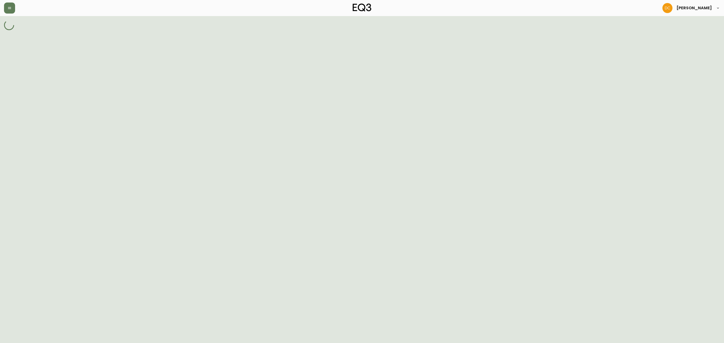
select select "cl6xwezsz0lei356b9jskaxsj"
select select "J8561"
select select "JG201"
select select "J8562"
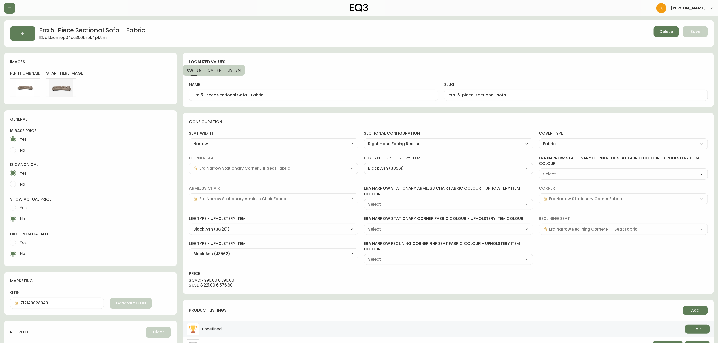
type input "Grade 10 - [PERSON_NAME] Camel (K0765)"
select select "K0765"
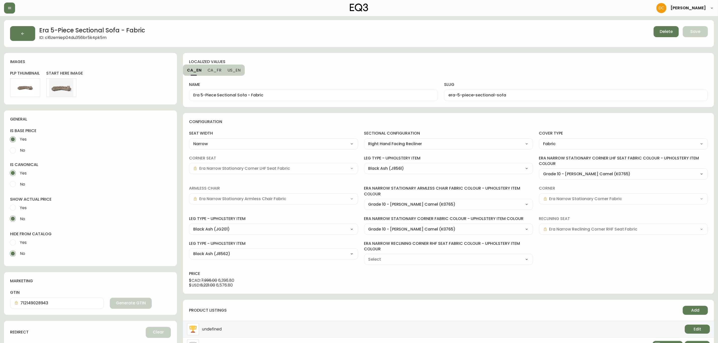
select select "K0765"
type input "Grade 10 - [PERSON_NAME] Camel (K0765)"
select select "K0765"
drag, startPoint x: 248, startPoint y: 95, endPoint x: 328, endPoint y: 98, distance: 80.5
click at [326, 97] on input "Era 5-Piece Sectional Sofa - Fabric" at bounding box center [313, 95] width 241 height 5
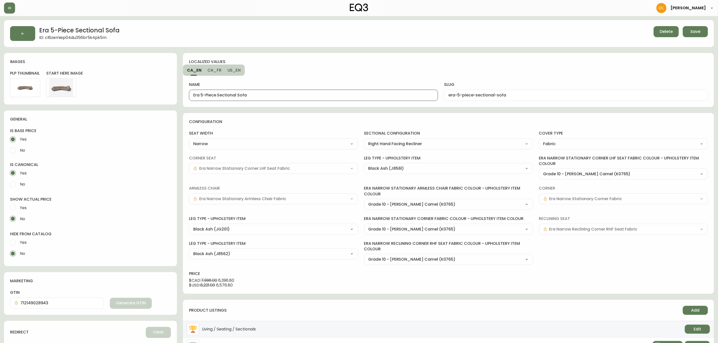
click at [230, 69] on span "US_EN" at bounding box center [234, 70] width 13 height 5
click at [266, 92] on div "Era 5-Piece Sectional Sofa - Fabric" at bounding box center [313, 95] width 249 height 11
paste input "text"
click at [215, 70] on span "CA_FR" at bounding box center [214, 70] width 14 height 5
type input "Canapé modulaire à cing pièces Era - tissu"
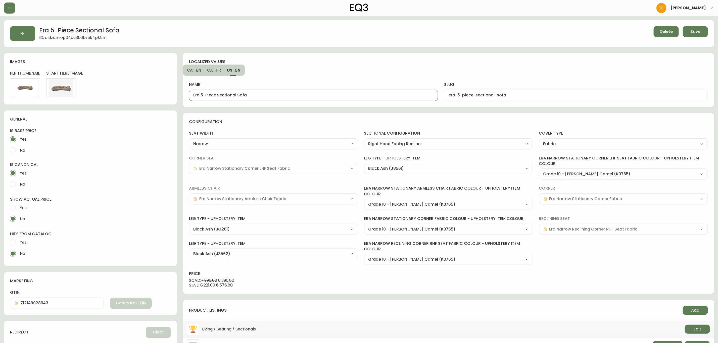
type input "canape-modulaire-a-cing-pieces-era"
drag, startPoint x: 269, startPoint y: 95, endPoint x: 321, endPoint y: 97, distance: 52.1
click at [321, 97] on input "Canapé modulaire à cing pièces Era - tissu" at bounding box center [313, 95] width 241 height 5
type input "Canapé modulaire à cing pièces Era"
click at [688, 32] on button "Save" at bounding box center [695, 31] width 25 height 11
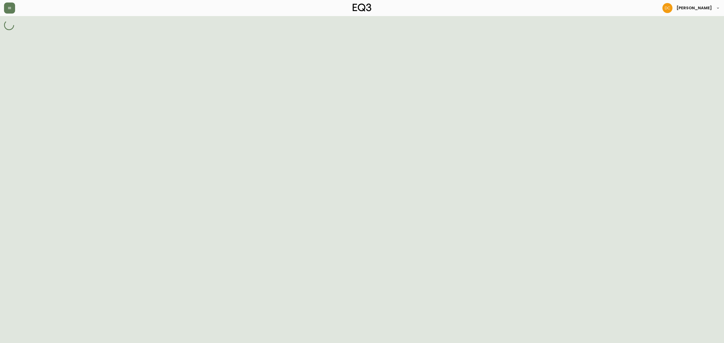
select select "J8561"
select select "J8562"
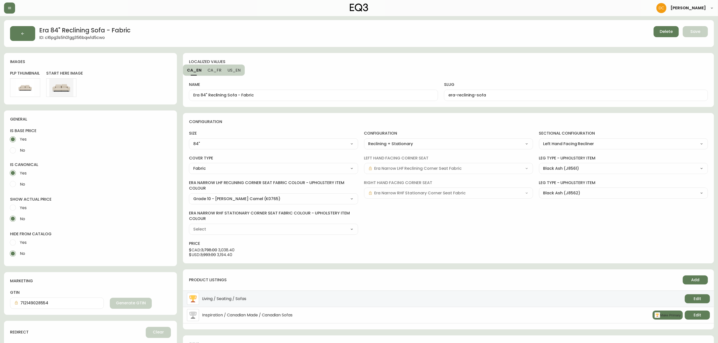
type input "Grade 10 - [PERSON_NAME] Camel (K0765)"
select select "K0765"
drag, startPoint x: 239, startPoint y: 94, endPoint x: 314, endPoint y: 98, distance: 75.0
click at [314, 98] on input "Era 84" Reclining Sofa - Fabric" at bounding box center [313, 95] width 241 height 5
click at [238, 69] on span "US_EN" at bounding box center [234, 70] width 13 height 5
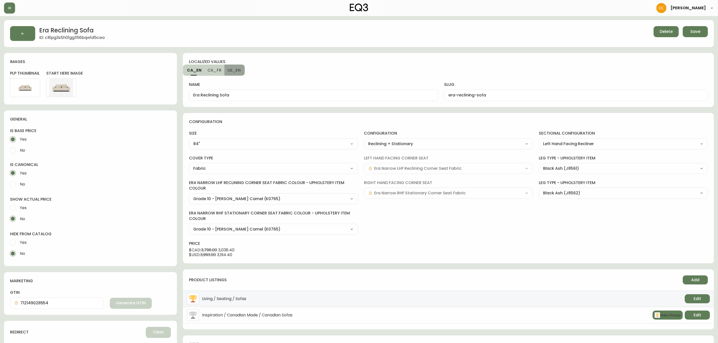
type input "Era 84" Reclining Sofa - Fabric"
type input "sofa"
click at [246, 97] on input "Era 84" Reclining Sofa - Fabric" at bounding box center [313, 95] width 241 height 5
paste input "Reclining Sofa"
click at [214, 68] on span "CA_FR" at bounding box center [214, 70] width 14 height 5
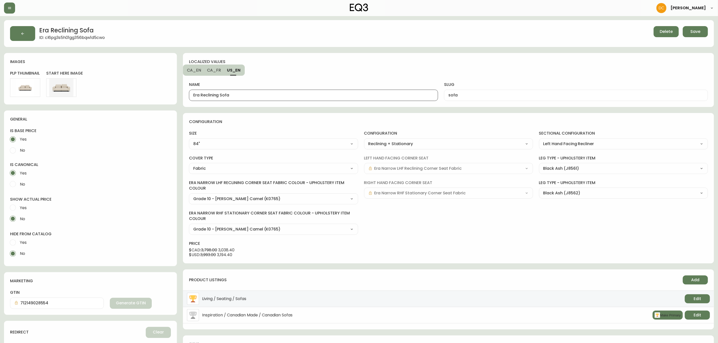
type input "Canapé inclinable Era 84 po - tissu"
type input "canape-inclinable-era"
drag, startPoint x: 239, startPoint y: 96, endPoint x: 321, endPoint y: 95, distance: 82.2
click at [321, 95] on input "Canapé inclinable Era 84 po - tissu" at bounding box center [313, 95] width 241 height 5
click at [190, 63] on h4 "localized values" at bounding box center [207, 62] width 36 height 6
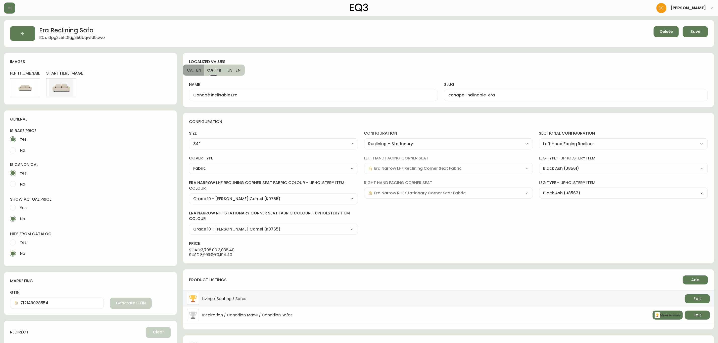
click at [193, 66] on button "CA_EN" at bounding box center [193, 70] width 21 height 11
type input "Era Reclining Sofa"
click at [233, 69] on span "US_EN" at bounding box center [234, 70] width 13 height 5
type input "sofa"
click at [214, 72] on span "CA_FR" at bounding box center [214, 70] width 14 height 5
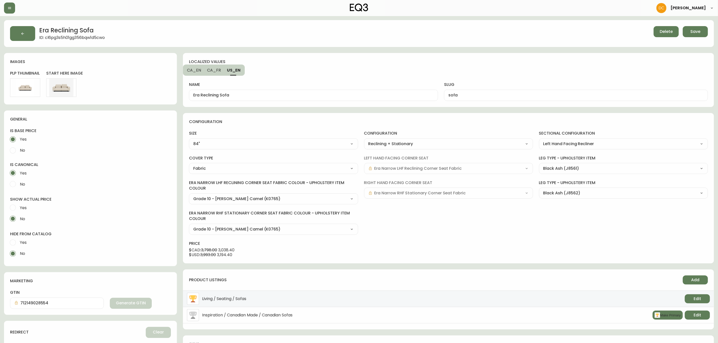
type input "Canapé inclinable Era"
type input "canape-inclinable-era"
click at [192, 71] on span "CA_EN" at bounding box center [194, 70] width 14 height 5
type input "Era Reclining Sofa"
type input "era-reclining-sofa"
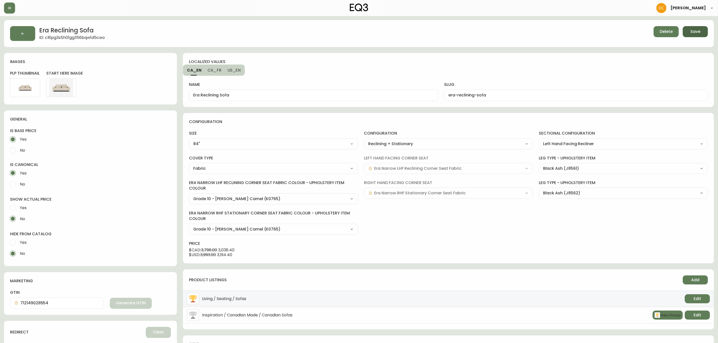
click at [696, 32] on span "Save" at bounding box center [696, 32] width 10 height 6
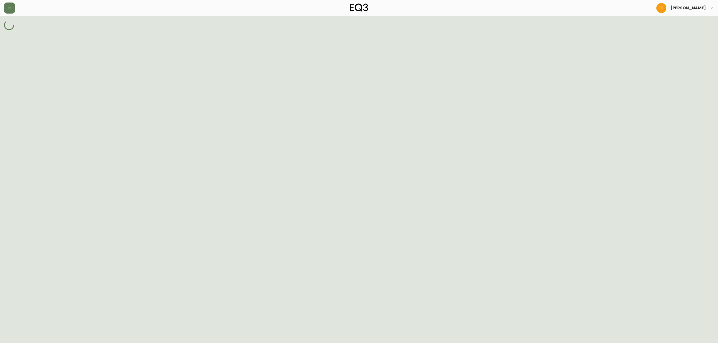
select select "J8561"
select select "J8562"
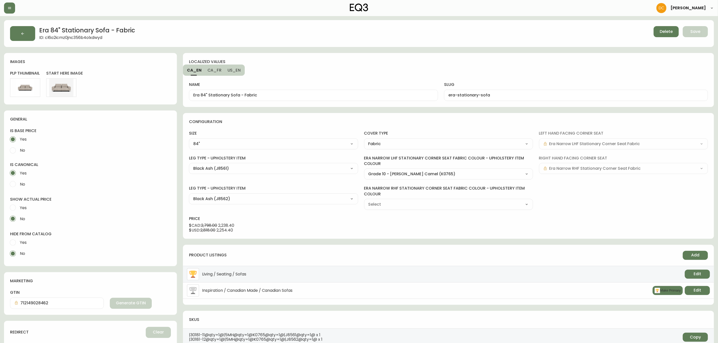
type input "Grade 10 - [PERSON_NAME] Camel (K0765)"
select select "K0765"
click at [208, 96] on input "Era 84" Stationary Sofa - Fabric" at bounding box center [313, 95] width 241 height 5
click at [236, 69] on span "US_EN" at bounding box center [234, 70] width 13 height 5
click at [251, 95] on input "Era 84" Stationary Sofa - Fabric" at bounding box center [313, 95] width 241 height 5
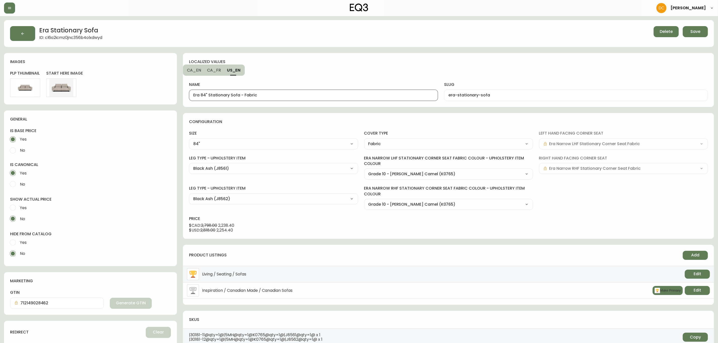
paste input "Stationary Sofa"
click at [212, 72] on span "CA_FR" at bounding box center [214, 70] width 14 height 5
type input "Canapé Stationnaire Era 84 po - tissu"
type input "canape-stationnaire-era"
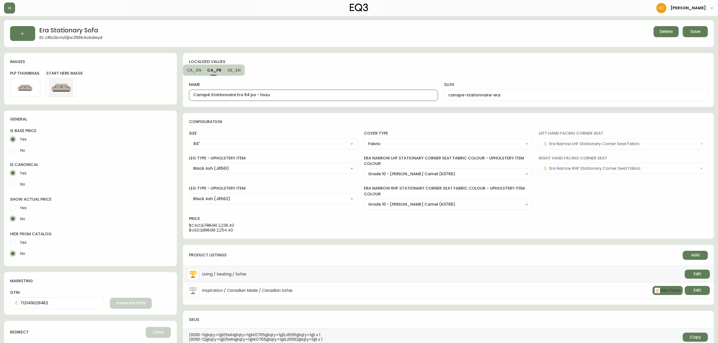
drag, startPoint x: 242, startPoint y: 96, endPoint x: 328, endPoint y: 104, distance: 85.6
click at [327, 104] on div "localized values CA_EN CA_FR US_EN name Canapé Stationnaire Era 84 po - tissu s…" at bounding box center [448, 80] width 531 height 54
type input "Canapé Stationnaire Era"
click at [348, 47] on div "Era Stationary Sofa ID: cl6o2icmz0jnc356b4olxdwyd Delete Save images plp thumbn…" at bounding box center [359, 222] width 710 height 404
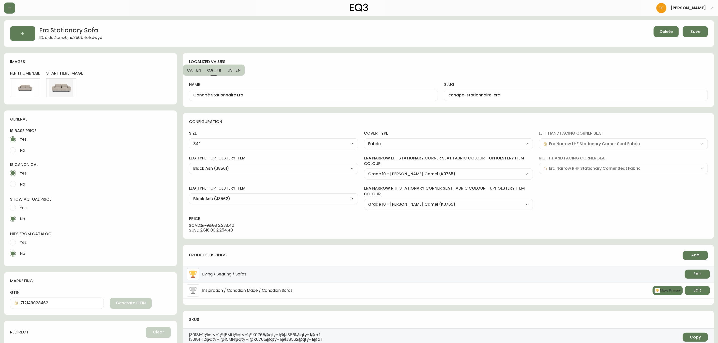
click at [700, 32] on span "Save" at bounding box center [696, 32] width 10 height 6
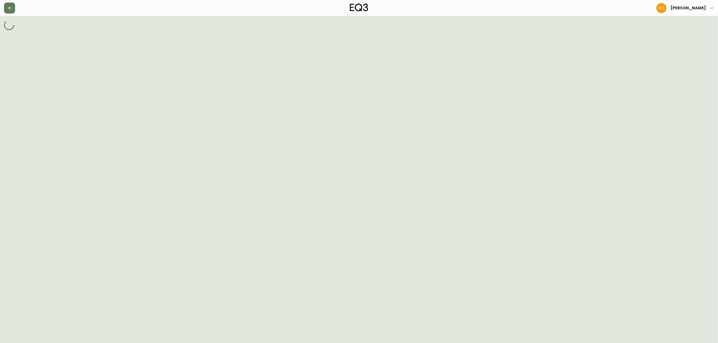
select select "H1083"
